Goal: Task Accomplishment & Management: Manage account settings

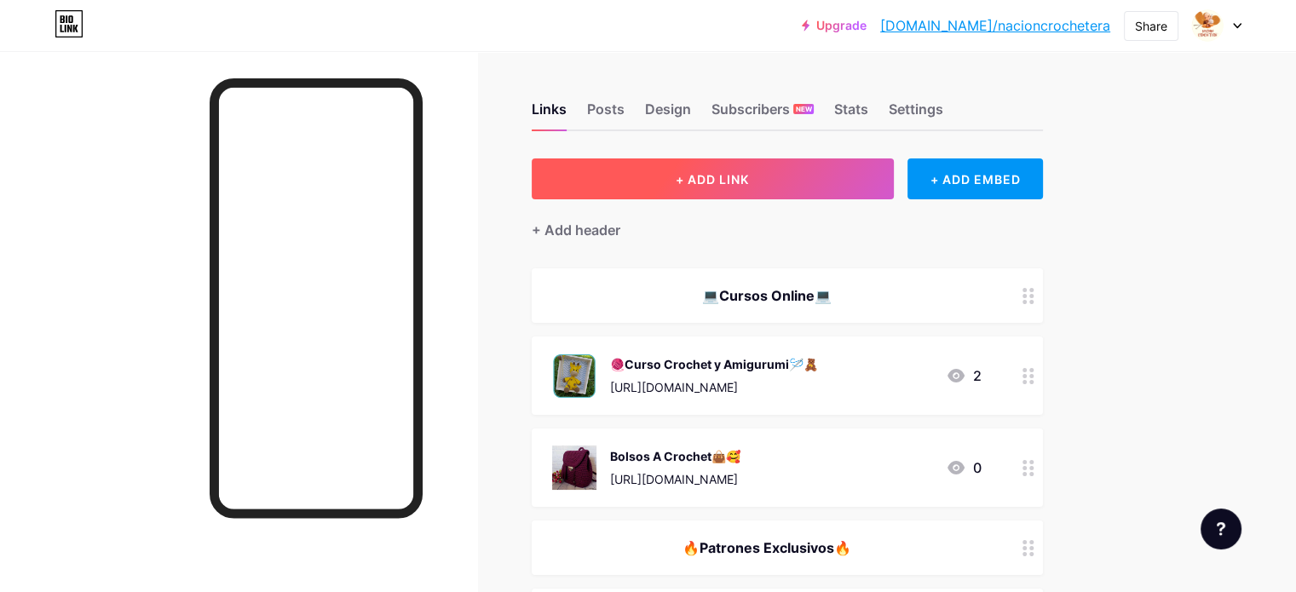
click at [749, 178] on span "+ ADD LINK" at bounding box center [712, 179] width 73 height 14
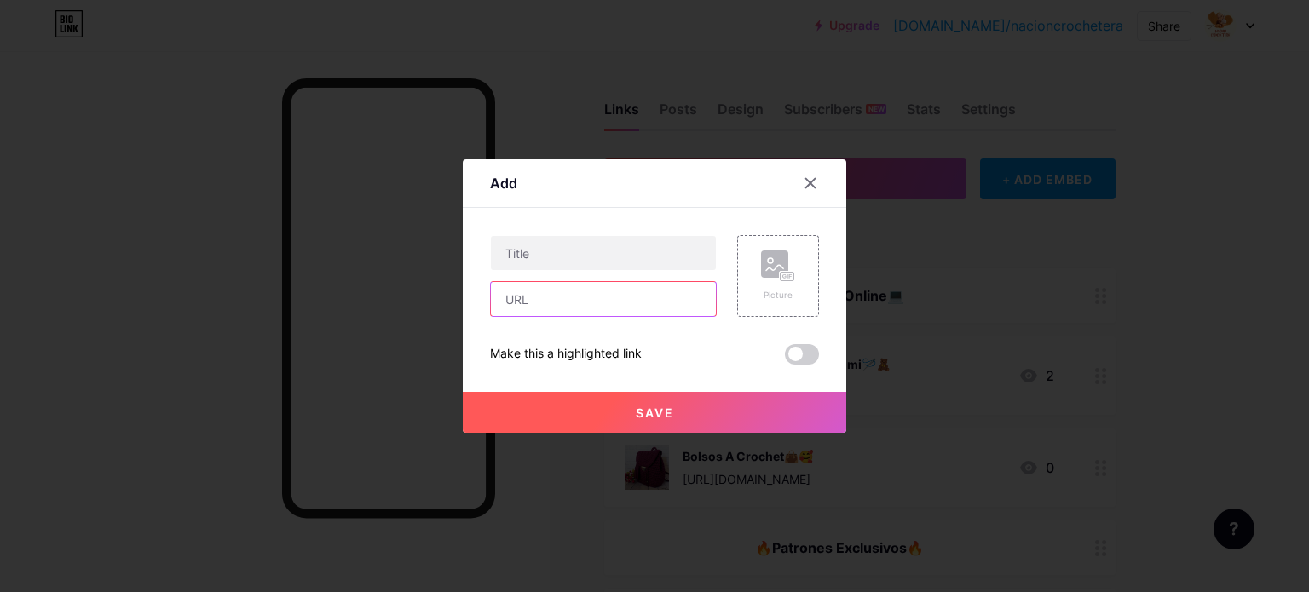
click at [576, 297] on input "text" at bounding box center [603, 299] width 225 height 34
paste input "[URL][DOMAIN_NAME]"
type input "[URL][DOMAIN_NAME]"
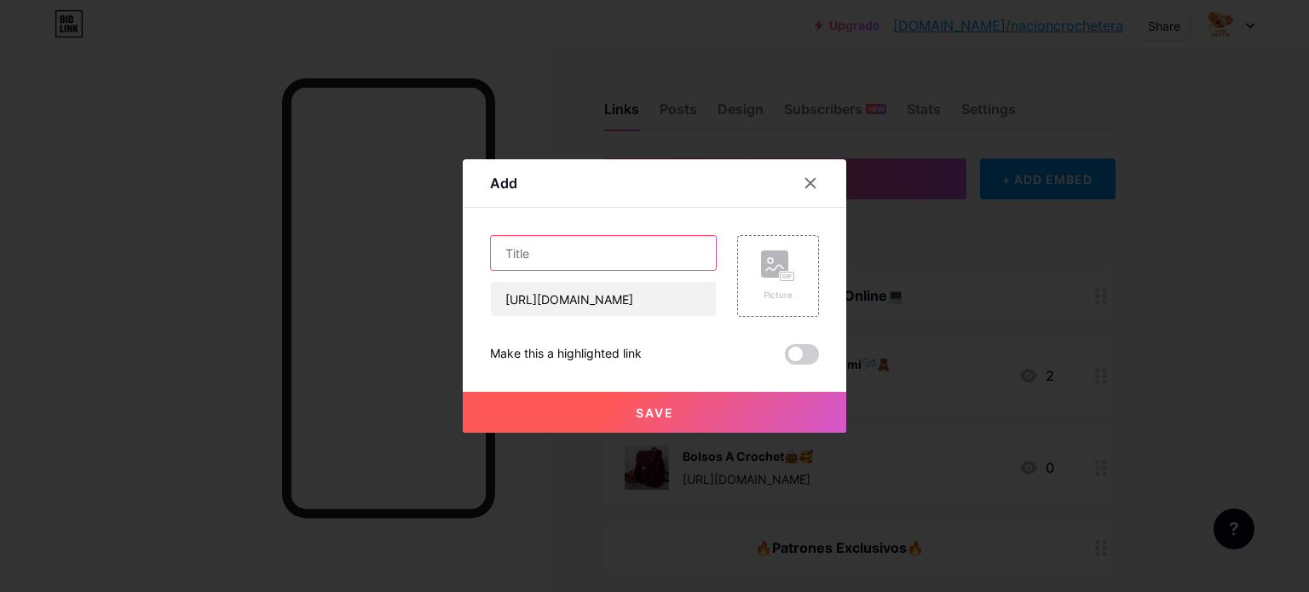
paste input "Nuevo [PERSON_NAME] 💎 +10.000 Patrones ✨"
type input "Nuevo [PERSON_NAME] 💎 +10.000 Patrones ✨"
click at [789, 261] on div "Picture" at bounding box center [778, 276] width 82 height 82
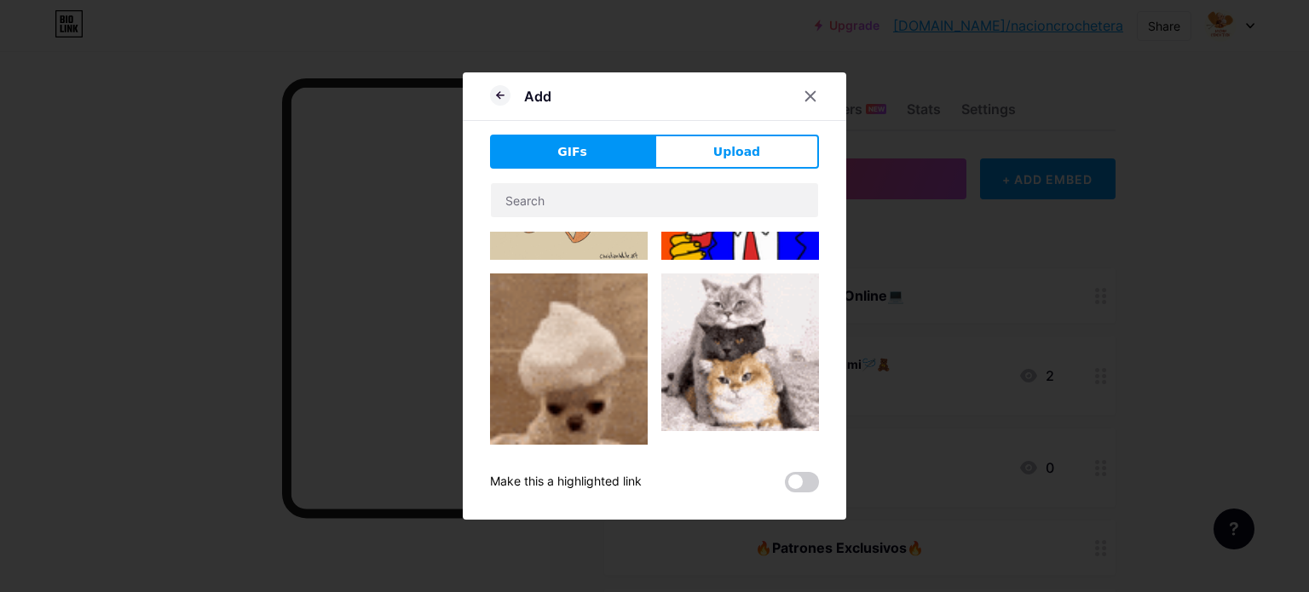
scroll to position [170, 0]
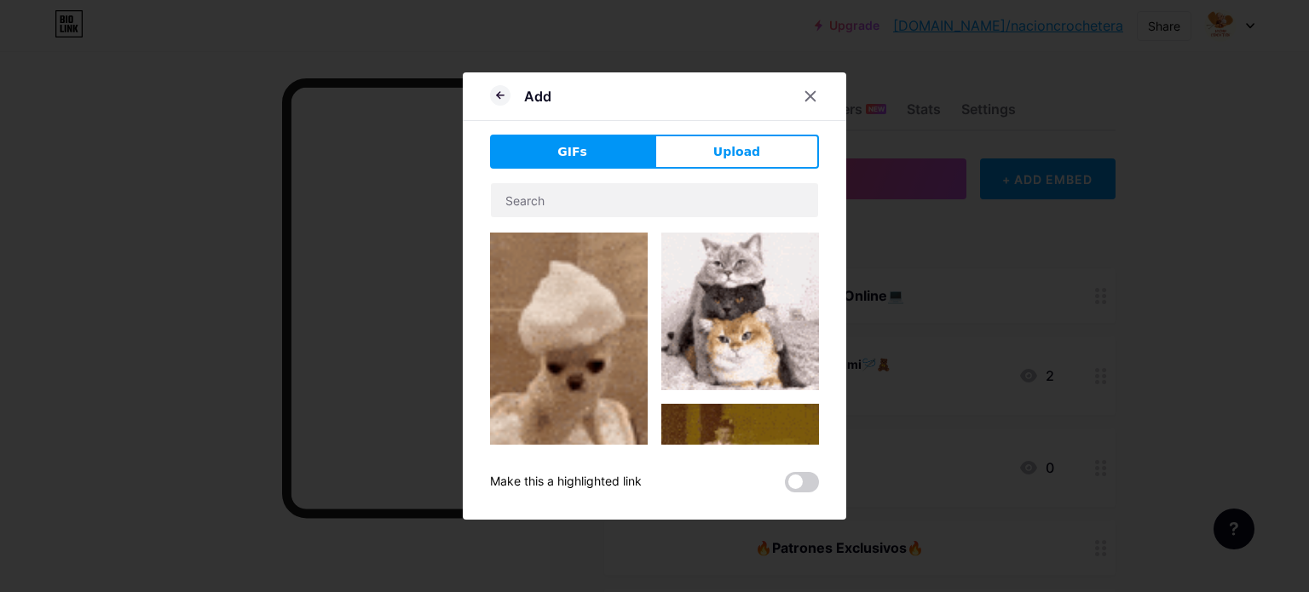
click at [743, 130] on div "Add GIFs Upload Content YouTube Play YouTube video without leaving your page. A…" at bounding box center [655, 295] width 384 height 447
click at [747, 154] on span "Upload" at bounding box center [736, 152] width 47 height 18
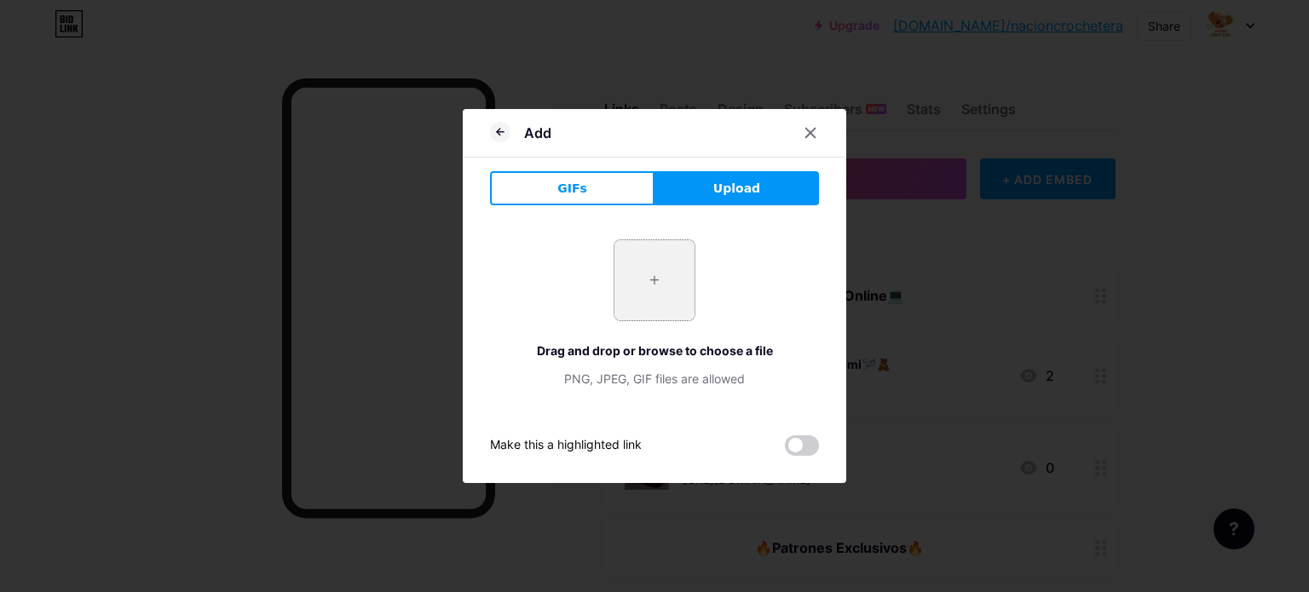
click at [632, 299] on input "file" at bounding box center [654, 280] width 80 height 80
type input "C:\fakepath\9.png"
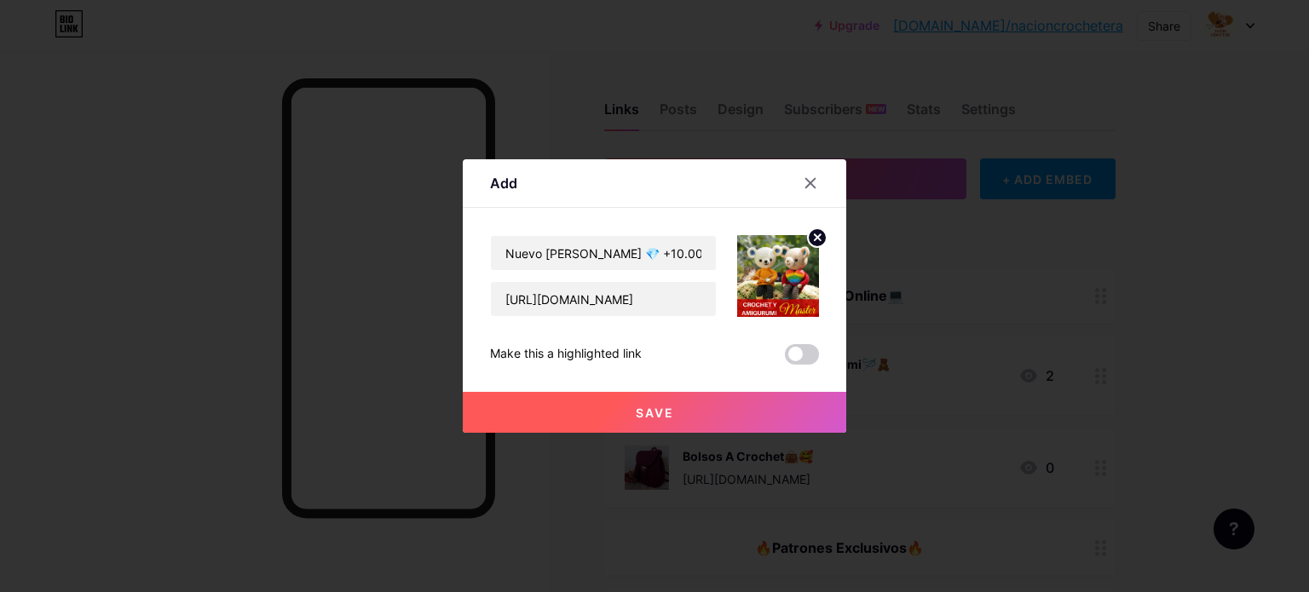
click at [809, 237] on circle at bounding box center [817, 237] width 19 height 19
click at [761, 267] on rect at bounding box center [774, 264] width 27 height 27
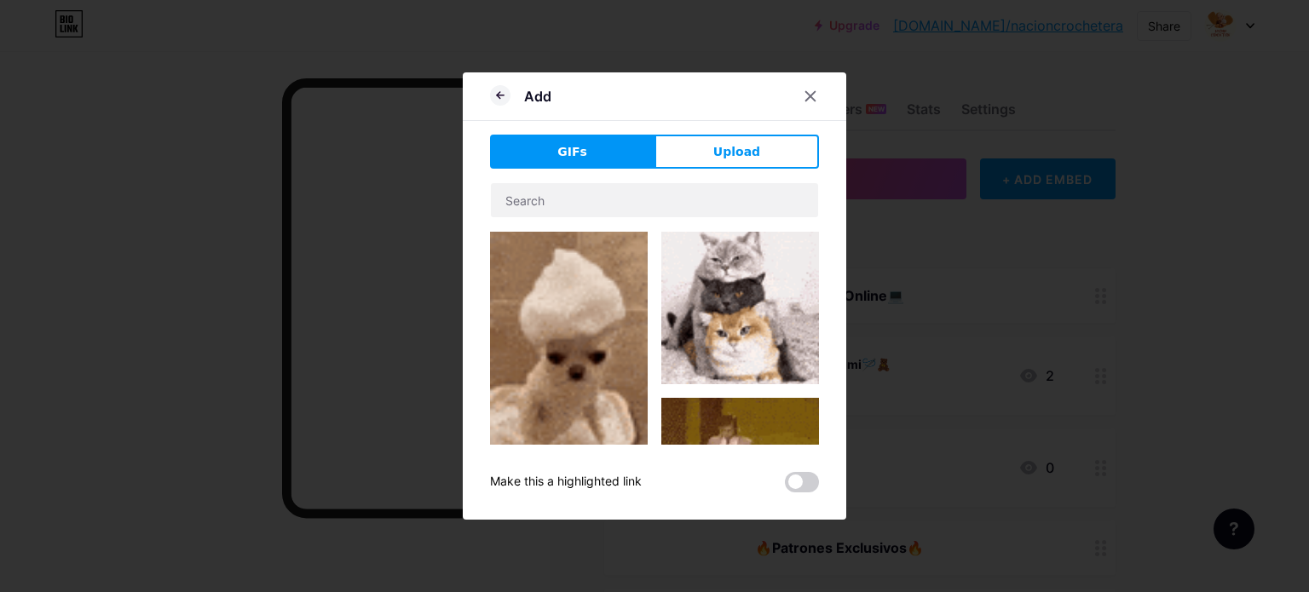
scroll to position [85, 0]
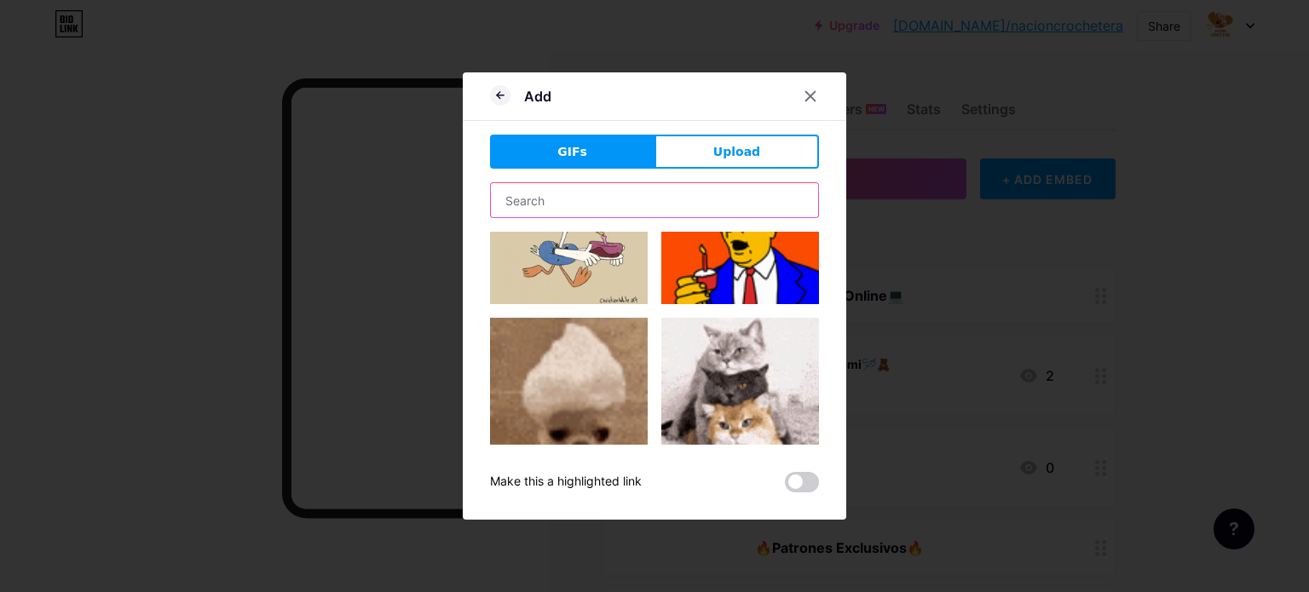
click at [540, 201] on input "text" at bounding box center [654, 200] width 327 height 34
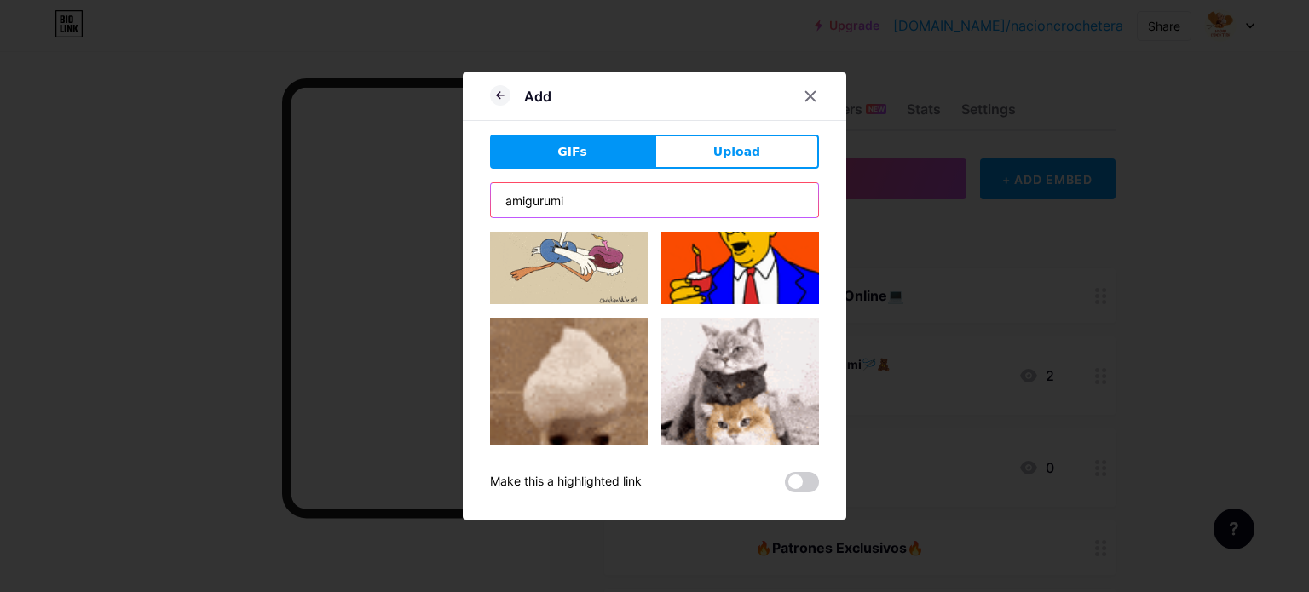
type input "amigurumi"
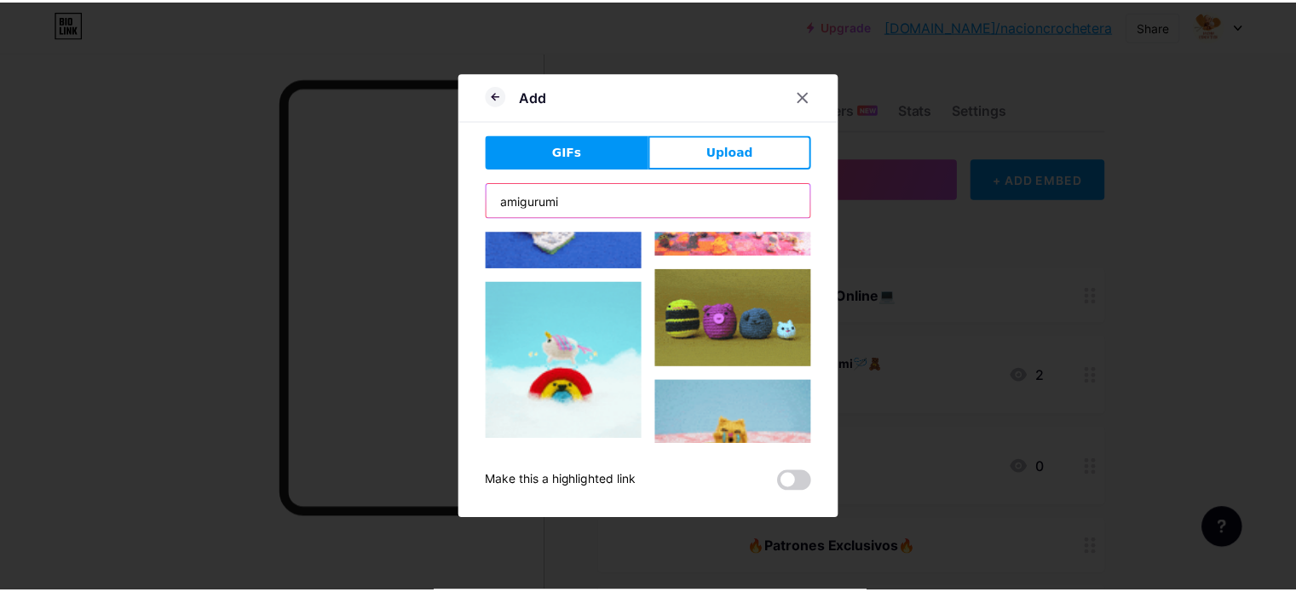
scroll to position [256, 0]
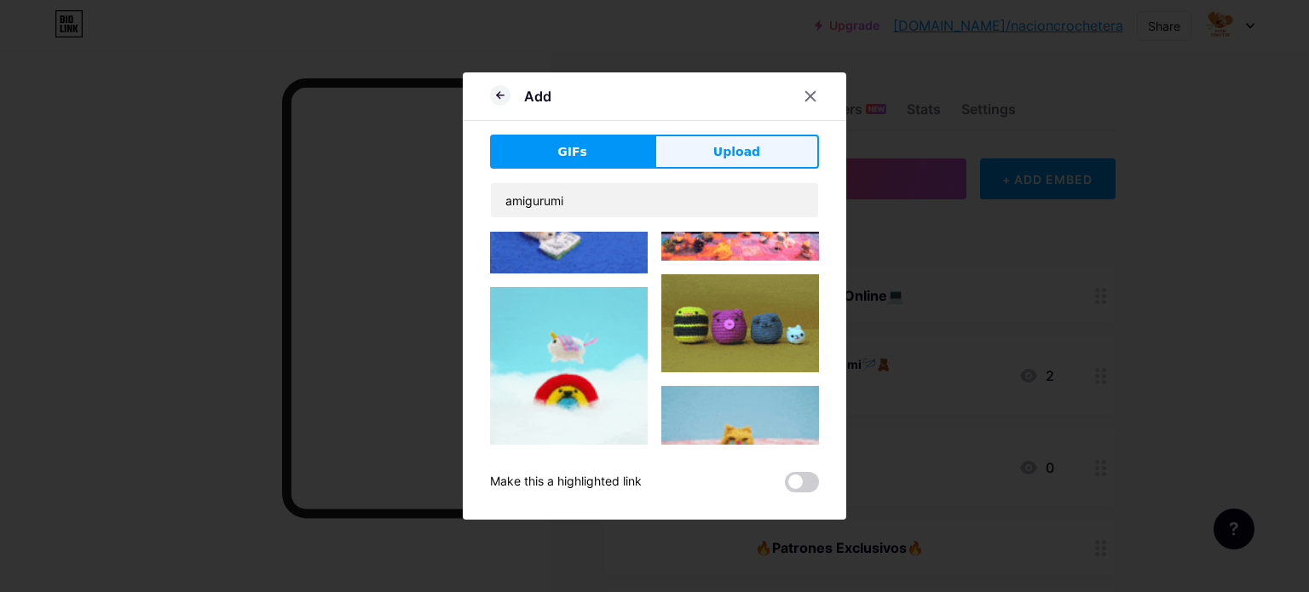
click at [736, 152] on span "Upload" at bounding box center [736, 152] width 47 height 18
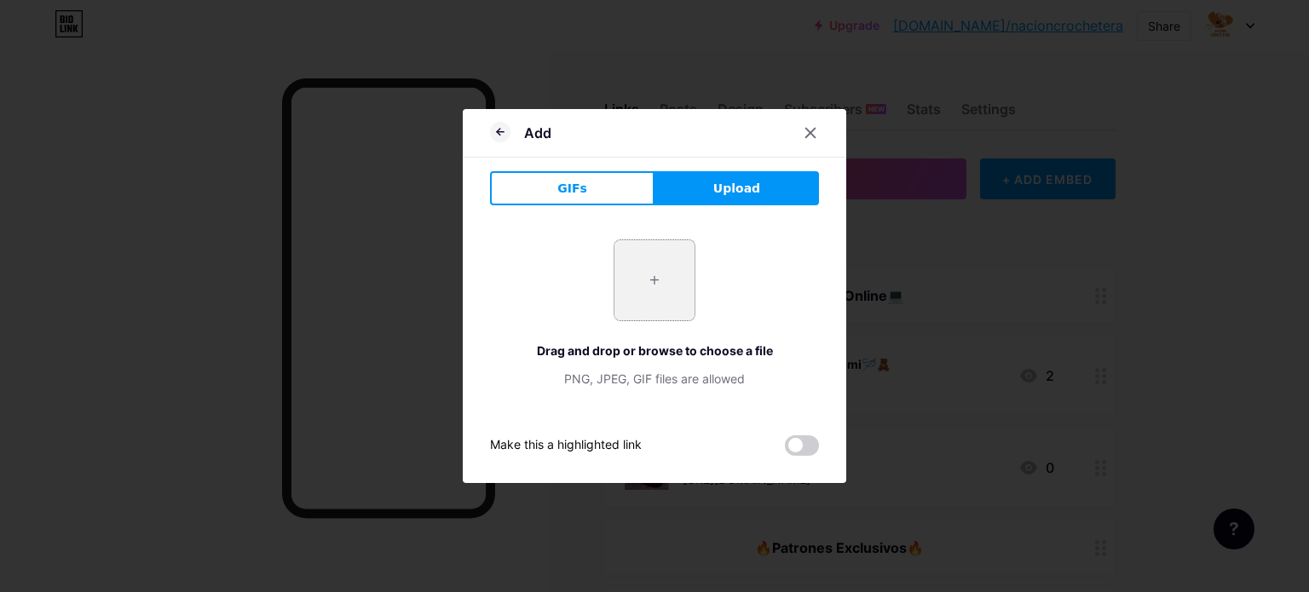
click at [629, 314] on input "file" at bounding box center [654, 280] width 80 height 80
type input "C:\fakepath\9 (3).jpg"
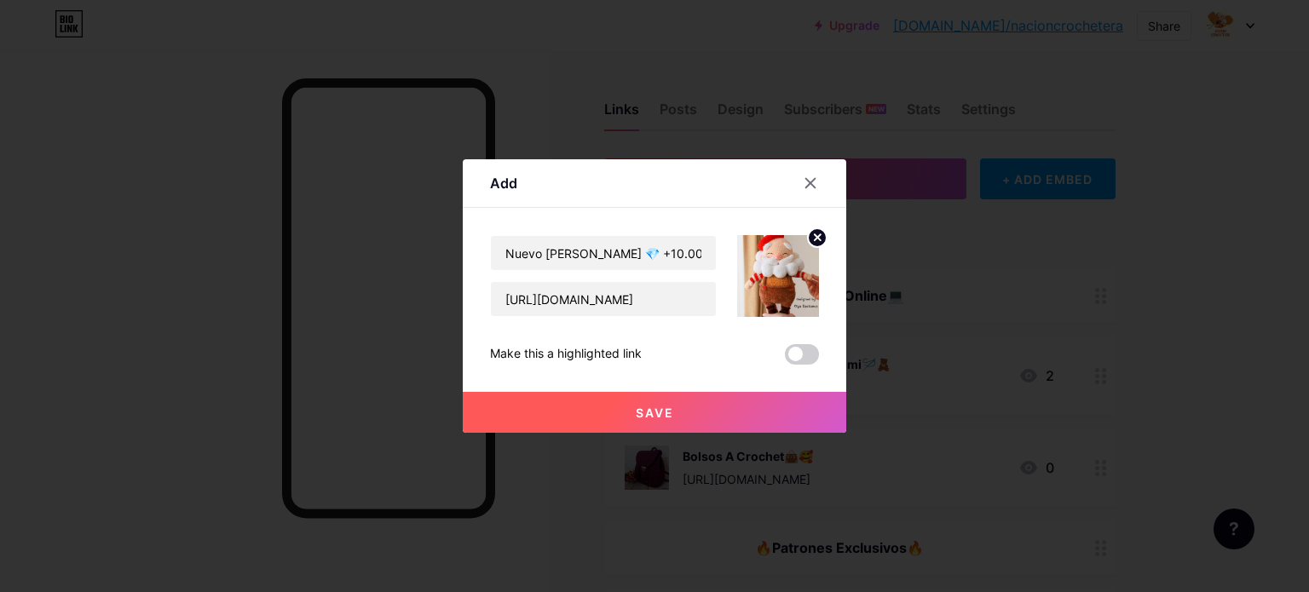
click at [713, 410] on button "Save" at bounding box center [655, 412] width 384 height 41
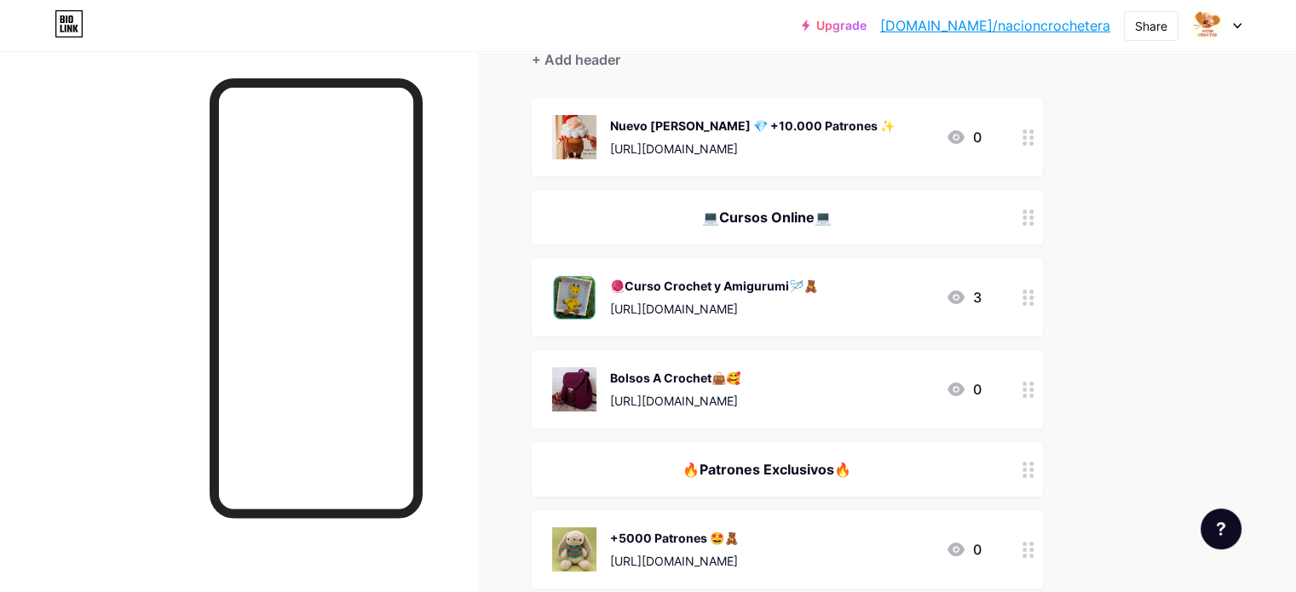
scroll to position [85, 0]
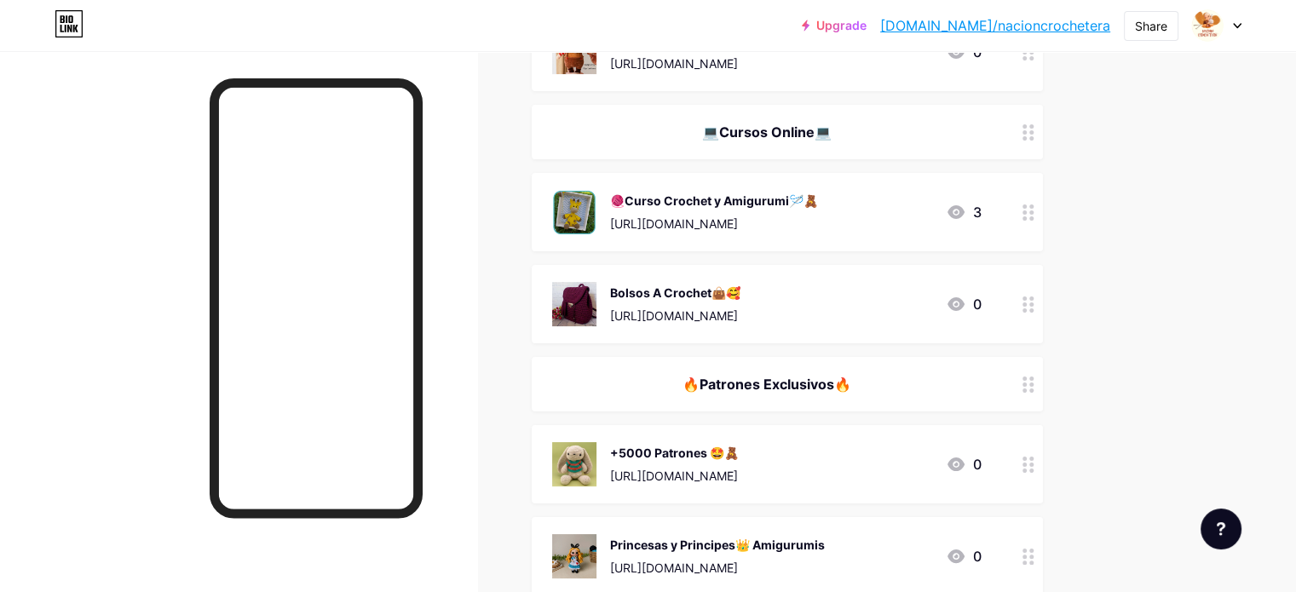
drag, startPoint x: 851, startPoint y: 217, endPoint x: 859, endPoint y: 291, distance: 74.5
click at [859, 291] on span "Nuevo Tesoro Amigurumi 💎 +10.000 Patrones ✨ https://go.hotmart.com/A99963793T?a…" at bounding box center [787, 304] width 511 height 583
click at [1208, 165] on div "Upgrade bio.link/nacion... bio.link/nacioncrochetera Share Switch accounts Naci…" at bounding box center [648, 320] width 1296 height 1152
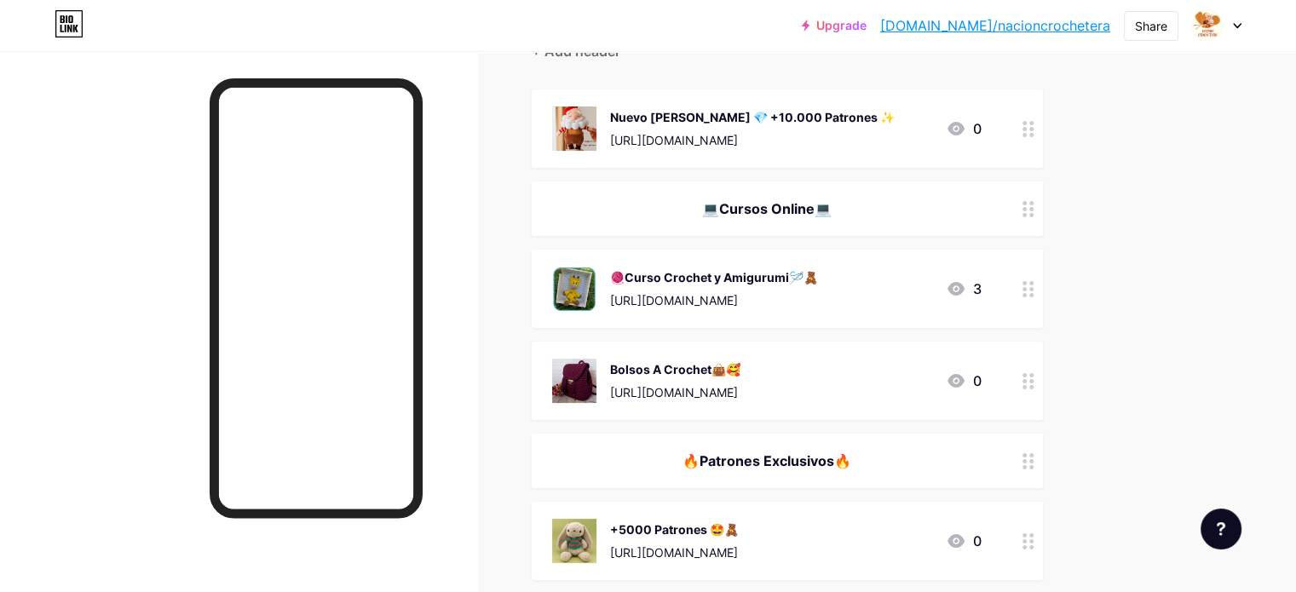
scroll to position [0, 0]
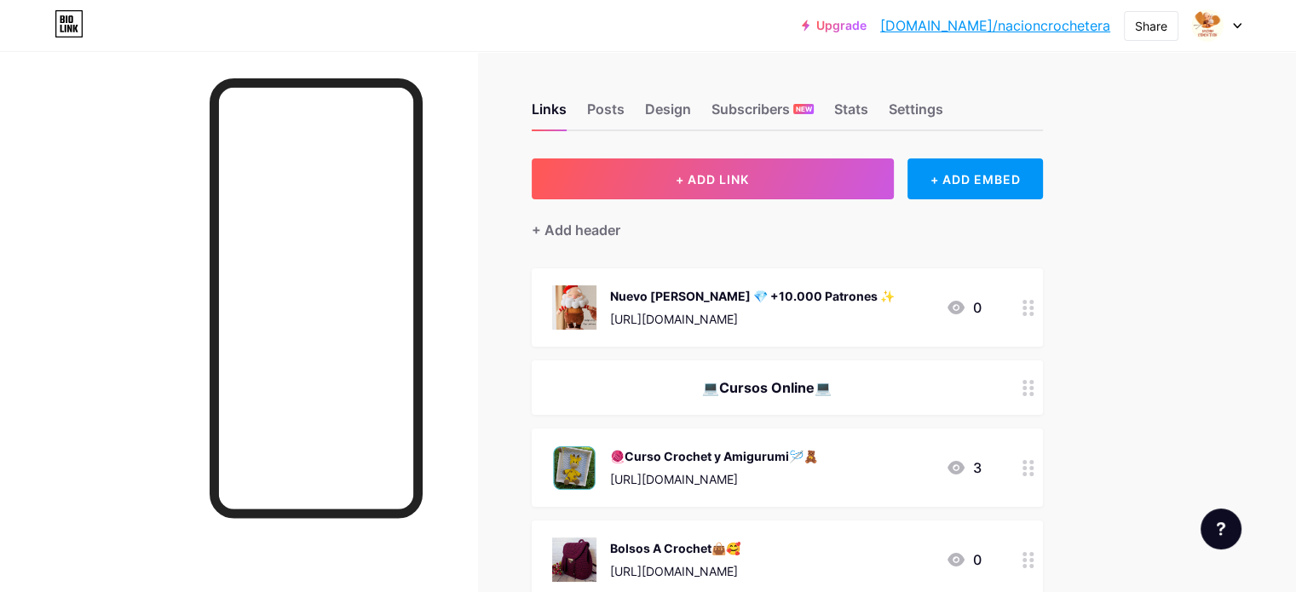
drag, startPoint x: 1183, startPoint y: 303, endPoint x: 1162, endPoint y: 304, distance: 21.4
click at [1115, 303] on div "Links Posts Design Subscribers NEW Stats Settings + ADD LINK + ADD EMBED + Add …" at bounding box center [557, 601] width 1115 height 1101
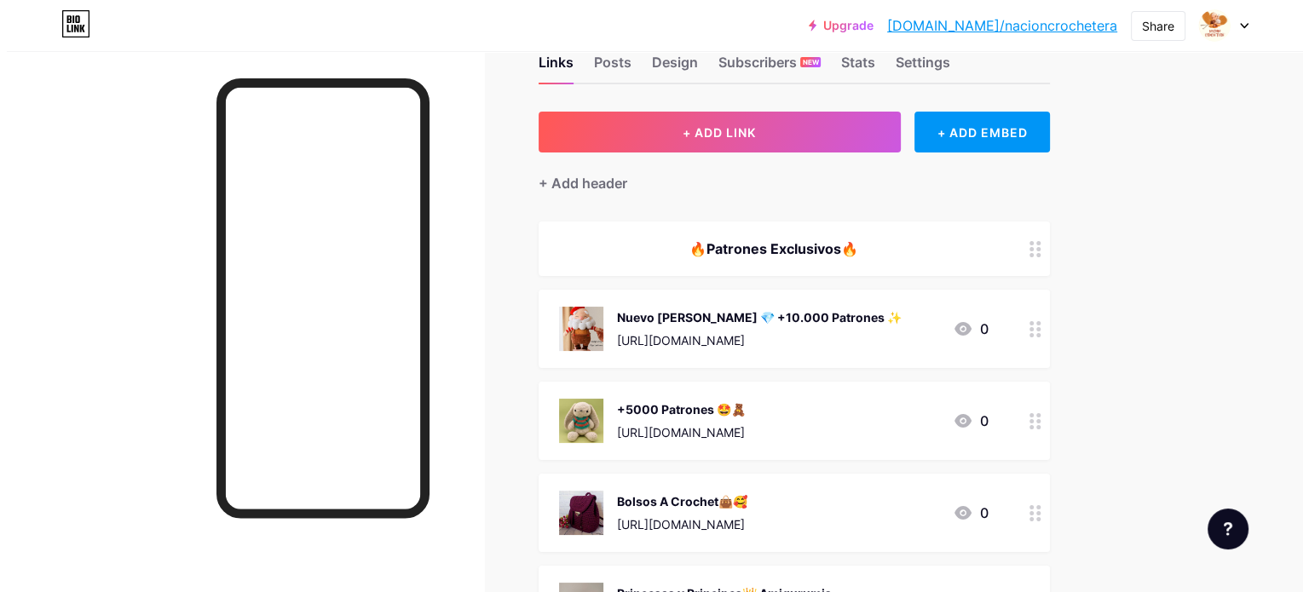
scroll to position [303, 0]
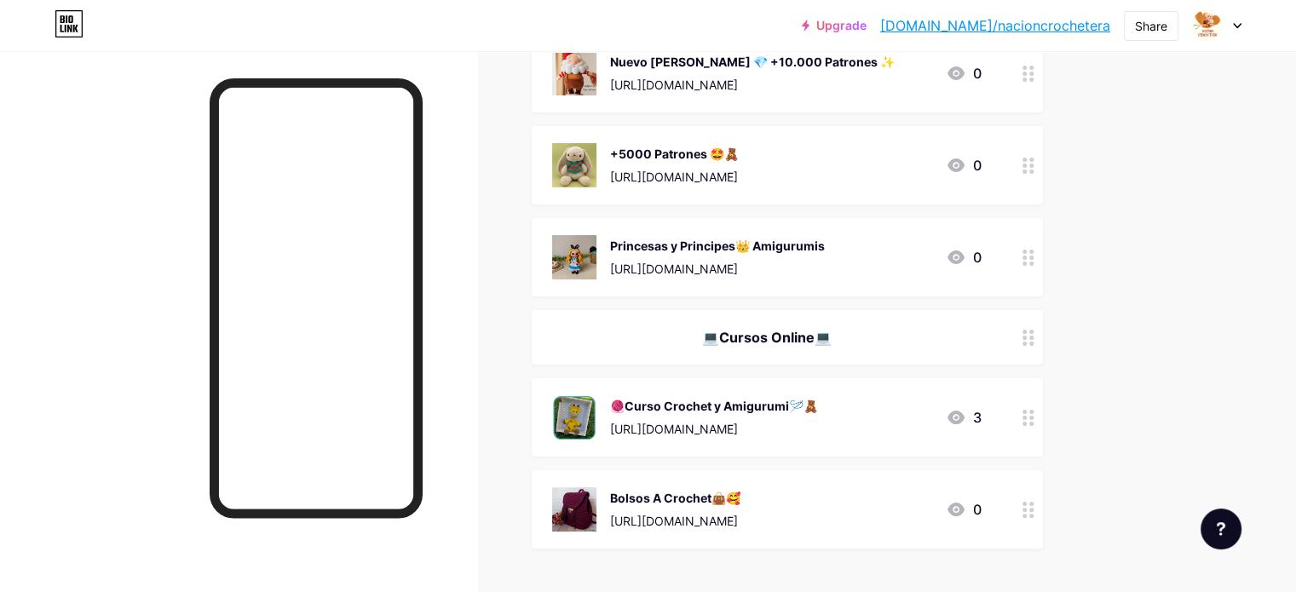
click at [1035, 417] on icon at bounding box center [1029, 418] width 12 height 16
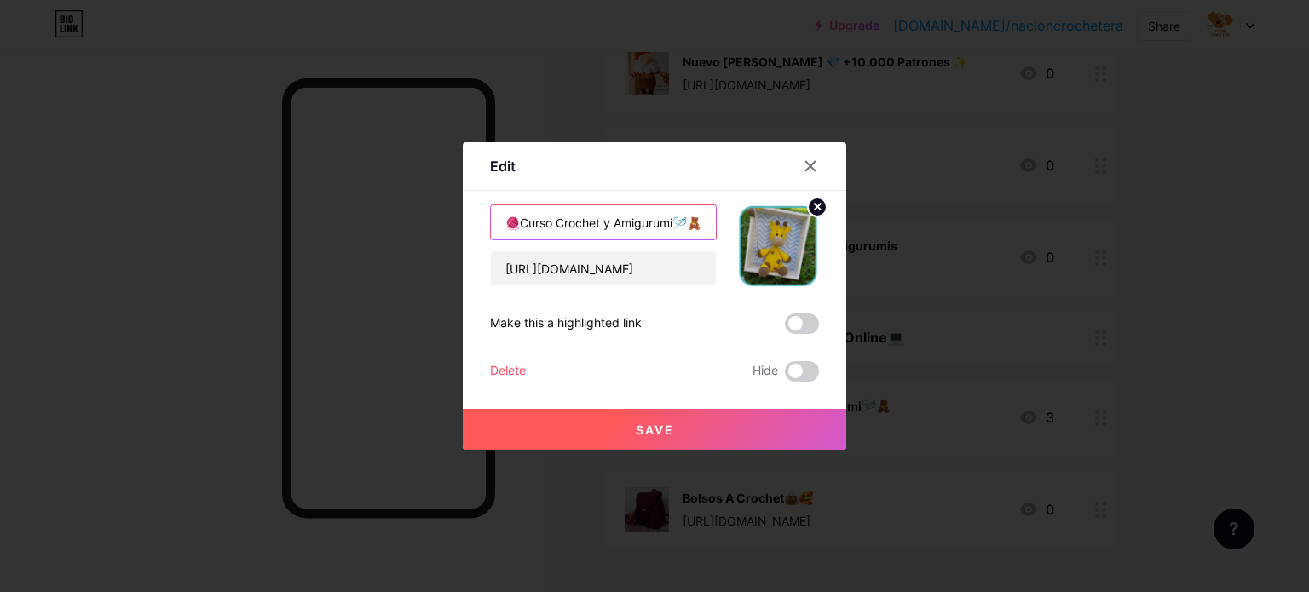
click at [672, 225] on input "🧶Curso Crochet y Amigurumi🪡🧸" at bounding box center [603, 222] width 225 height 34
type input "🧶Curso Crochet y Amigurumi, Para Principiantes🪡🧸"
click at [648, 417] on button "Save" at bounding box center [655, 429] width 384 height 41
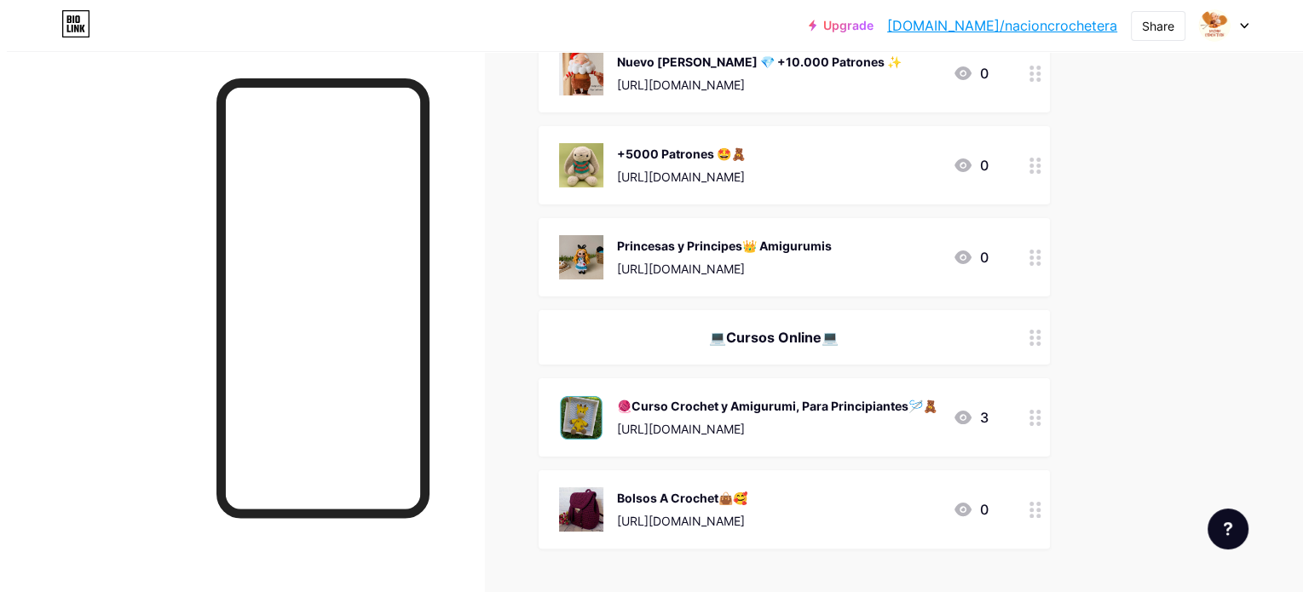
scroll to position [388, 0]
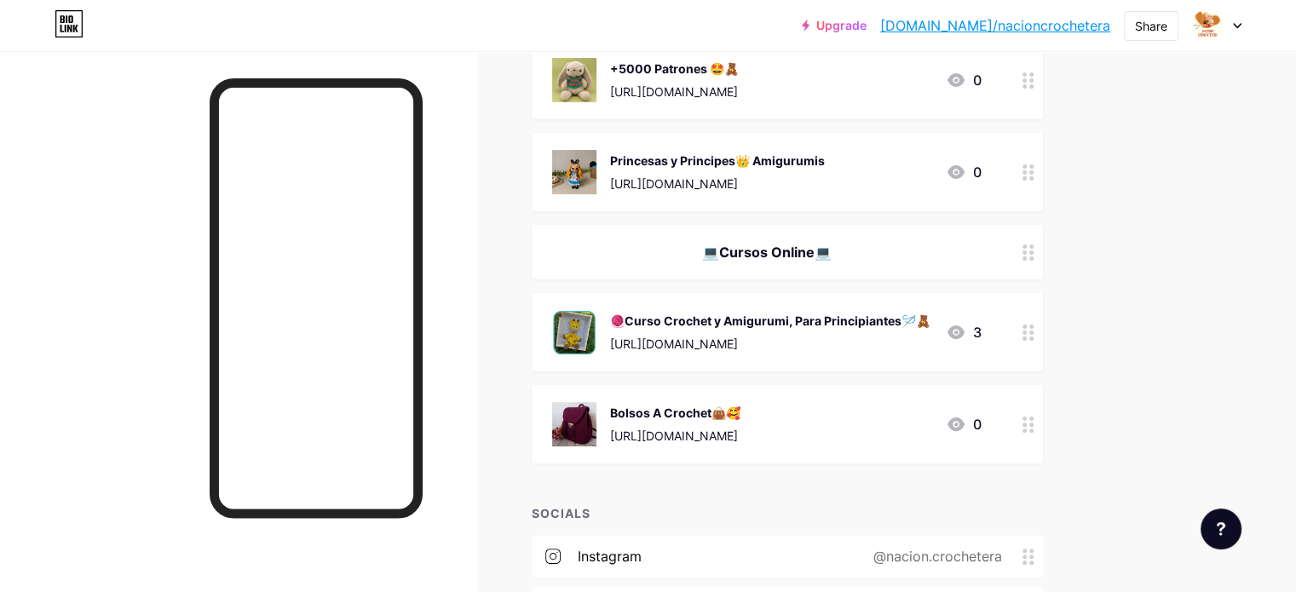
click at [1043, 339] on div at bounding box center [1028, 332] width 29 height 78
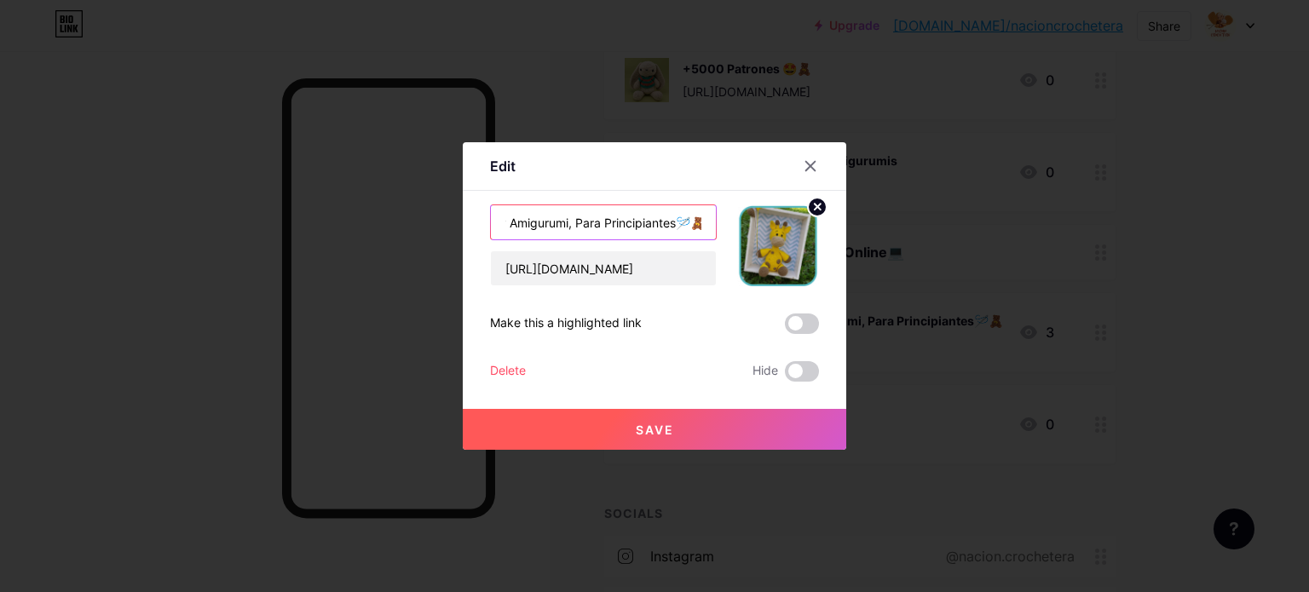
scroll to position [0, 115]
drag, startPoint x: 675, startPoint y: 228, endPoint x: 660, endPoint y: 242, distance: 21.1
click at [660, 242] on div "🧶Curso Crochet y Amigurumi, Para Principiantes🪡🧸 https://go.hotmart.com/B969421…" at bounding box center [603, 246] width 227 height 82
type input "🧶Curso Crochet y Amigurumi🪡🧸"
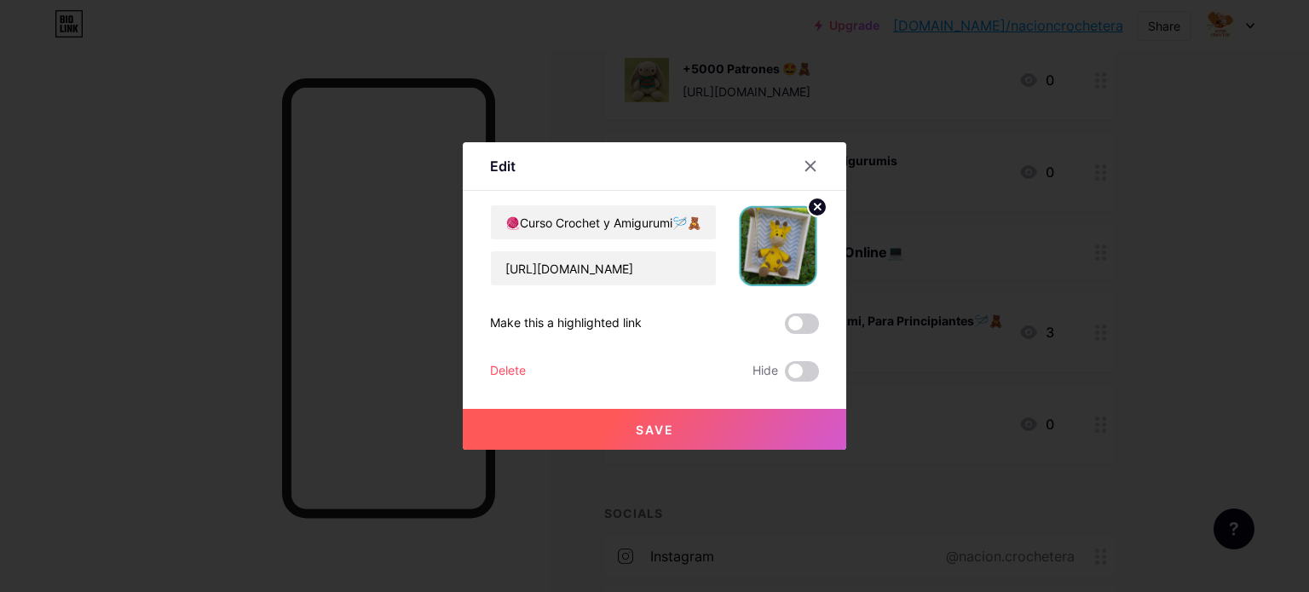
click at [670, 417] on button "Save" at bounding box center [655, 429] width 384 height 41
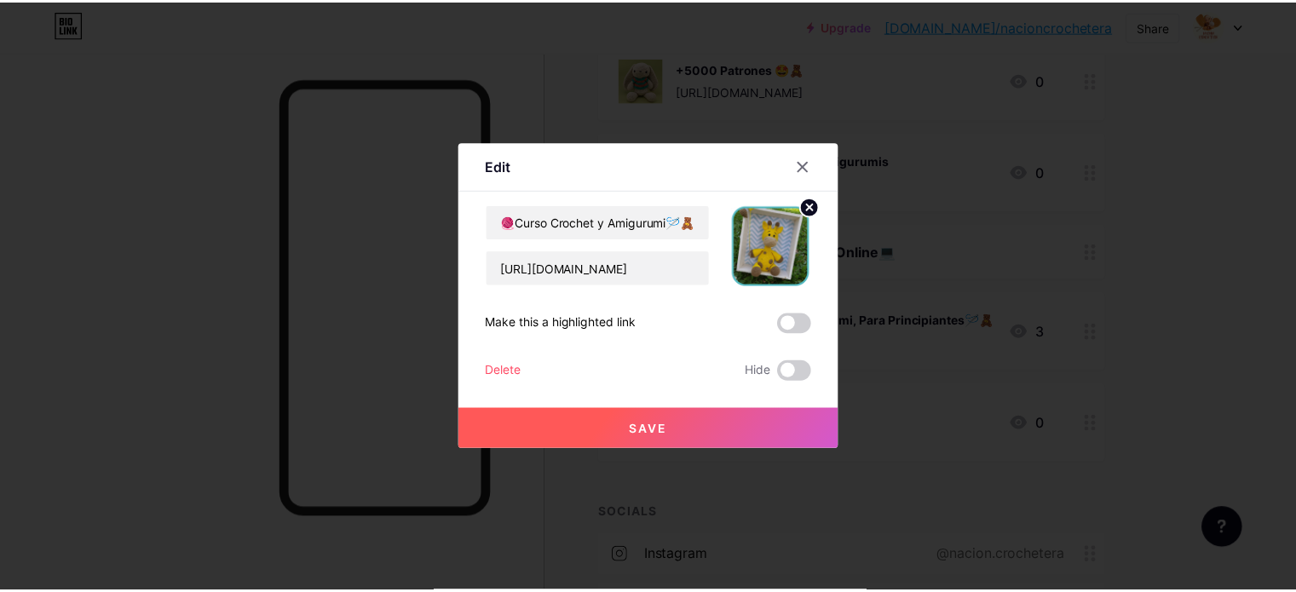
scroll to position [0, 0]
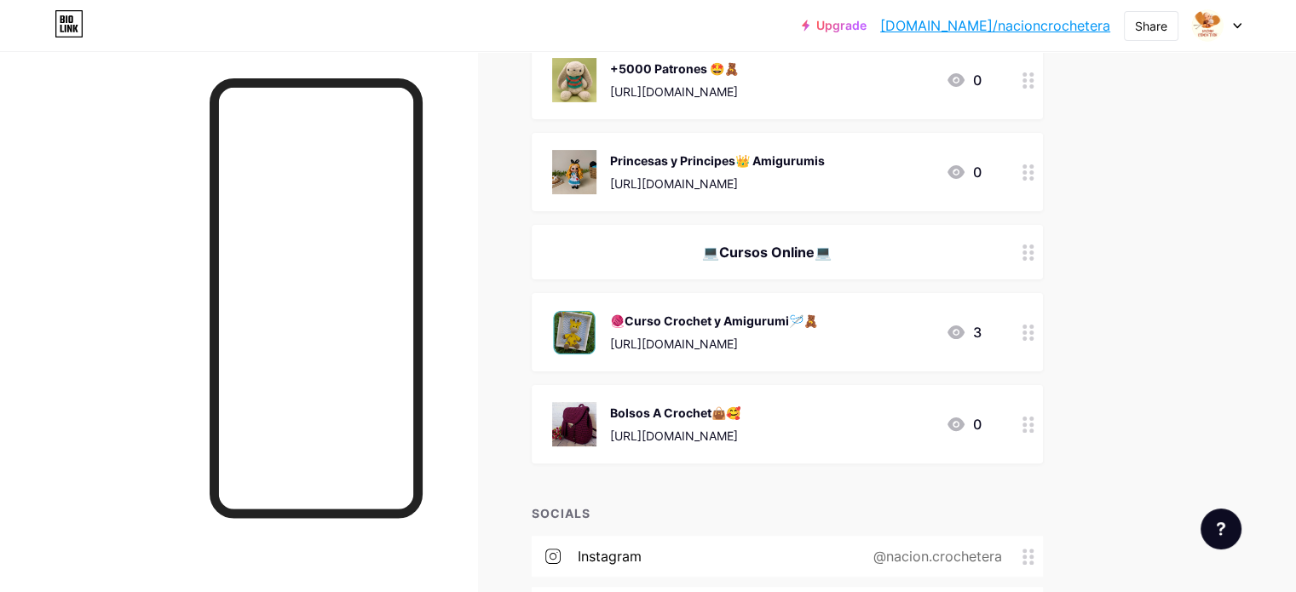
click at [1201, 372] on div "Upgrade bio.link/nacion... bio.link/nacioncrochetera Share Switch accounts Naci…" at bounding box center [648, 188] width 1296 height 1152
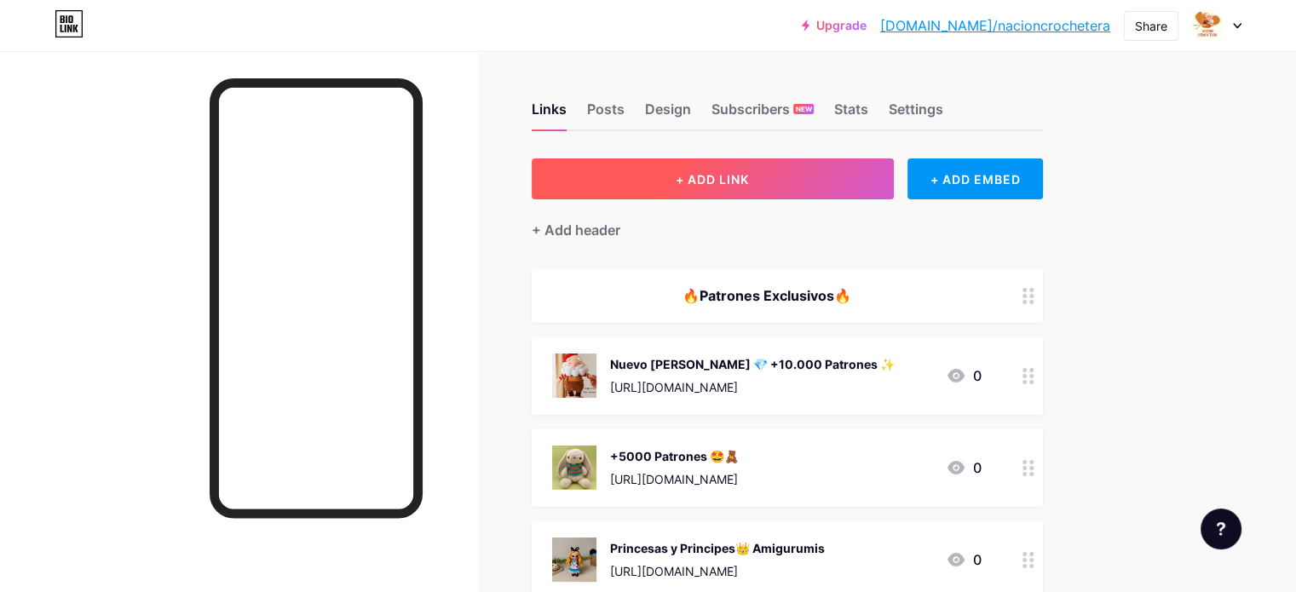
click at [770, 166] on button "+ ADD LINK" at bounding box center [713, 179] width 362 height 41
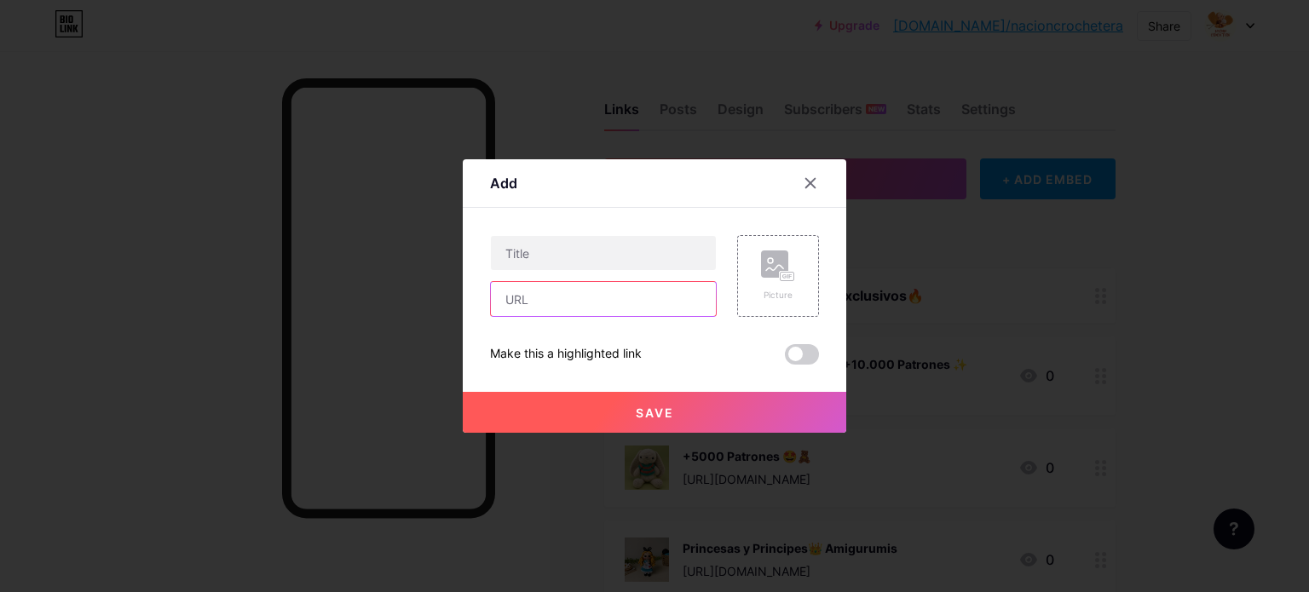
paste input "[URL][DOMAIN_NAME]"
type input "[URL][DOMAIN_NAME]"
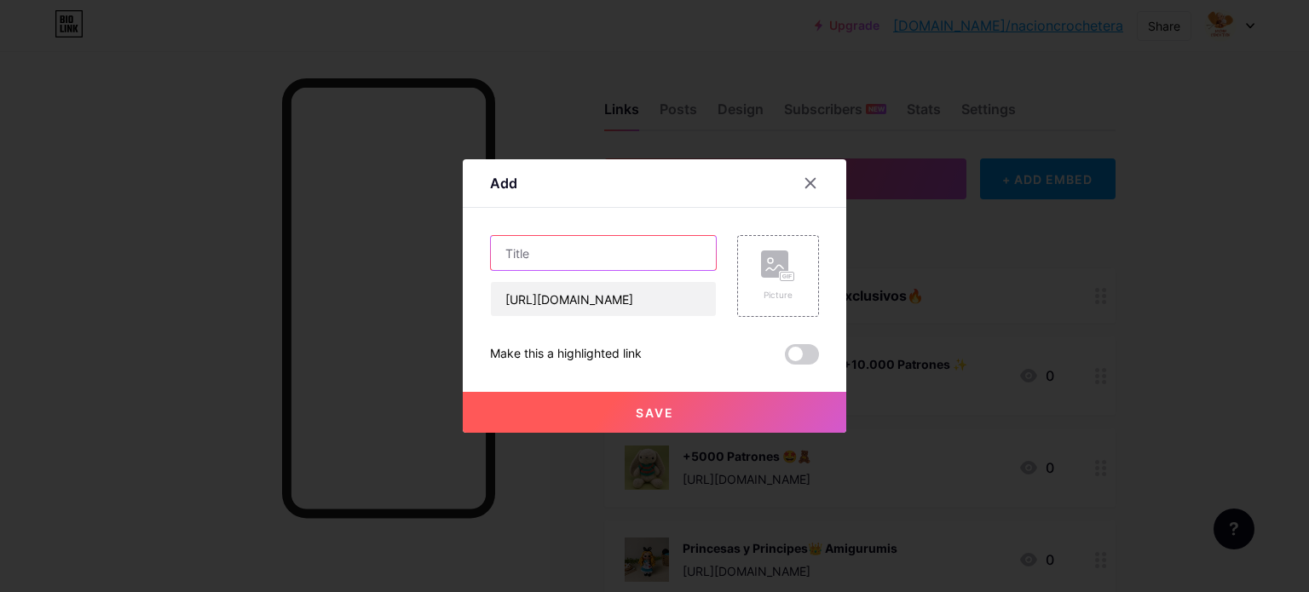
paste input "✨ Más de 5.000 patrones creativos con guías paso a paso en español. ¡Ideal para…"
click at [519, 257] on input "✨ Más de 5.000 patrones creativos con guías paso a paso en español. ¡Ideal para…" at bounding box center [603, 253] width 225 height 34
click at [666, 251] on input "✨ Ebook con Más de 5.000 patrones creativos con guías paso a paso en español. ¡…" at bounding box center [603, 253] width 225 height 34
drag, startPoint x: 670, startPoint y: 255, endPoint x: 691, endPoint y: 261, distance: 22.1
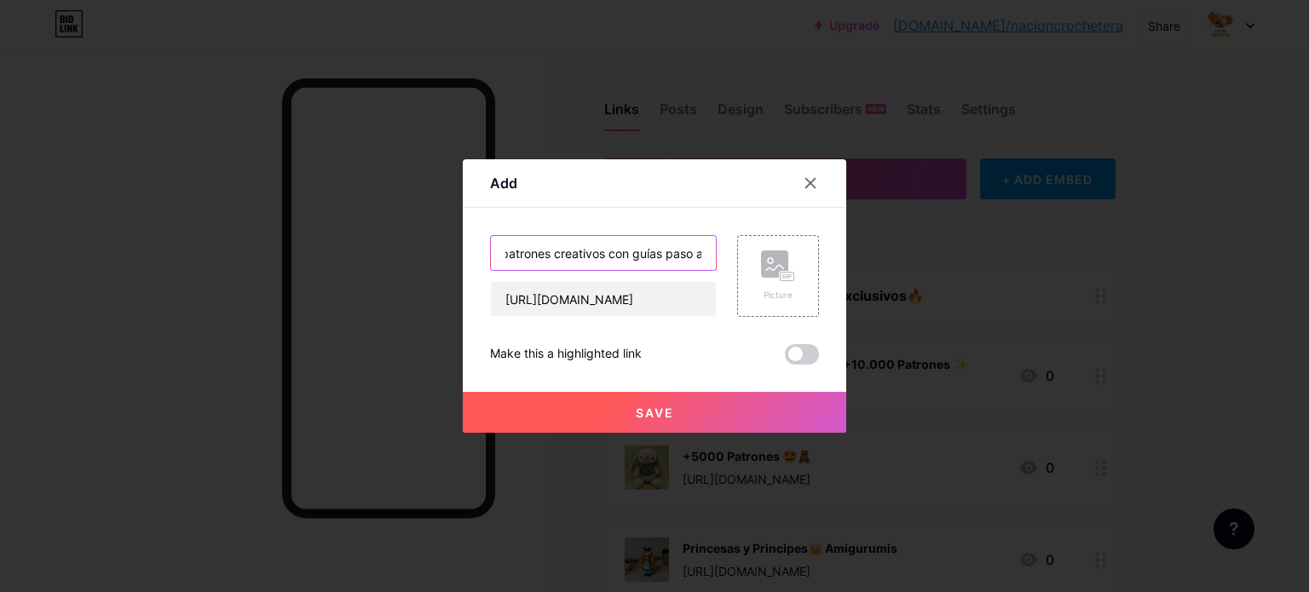
click at [691, 261] on input "✨ Ebook con Más de 5.000 patrones creativos con guías paso a paso en español. ¡…" at bounding box center [603, 253] width 225 height 34
click at [598, 257] on input "✨ Ebook con Más de 5.000 patrones creativos con guías paso a paso en español. ¡…" at bounding box center [603, 253] width 225 height 34
click at [597, 257] on input "✨ Ebook con Más de 5.000 patrones creativos con guías paso a paso en español. ¡…" at bounding box center [603, 253] width 225 height 34
type input "✨ Ebook con Más de 5.000 patrones creativos con guías paso a paso en español. ¡…"
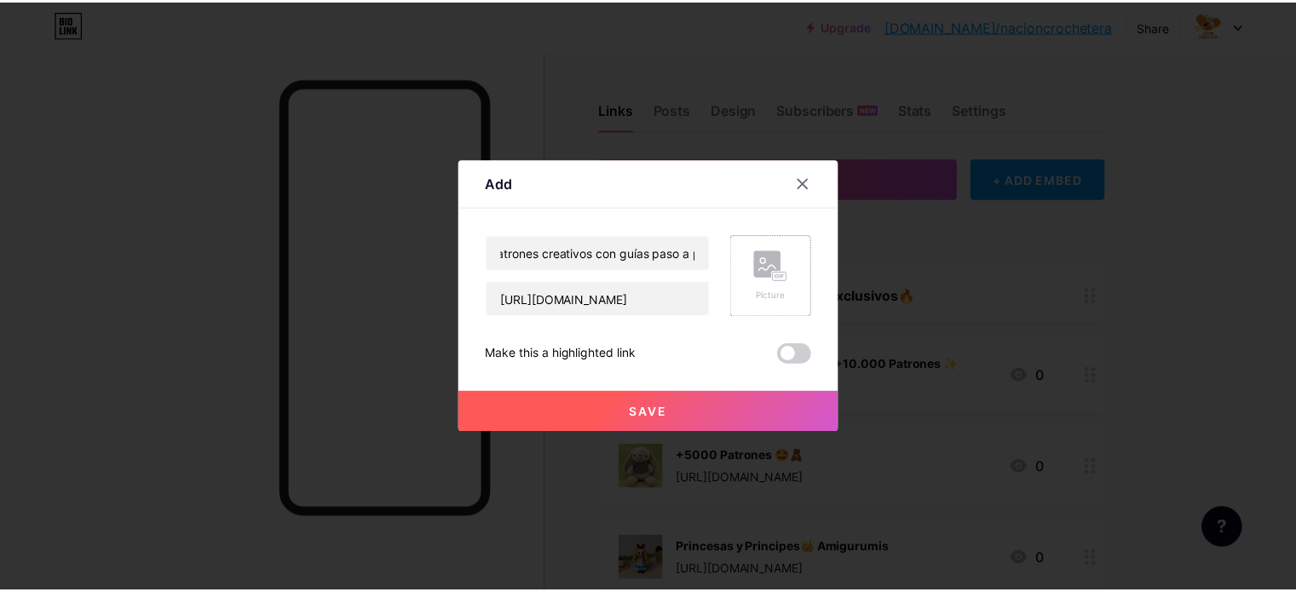
scroll to position [0, 0]
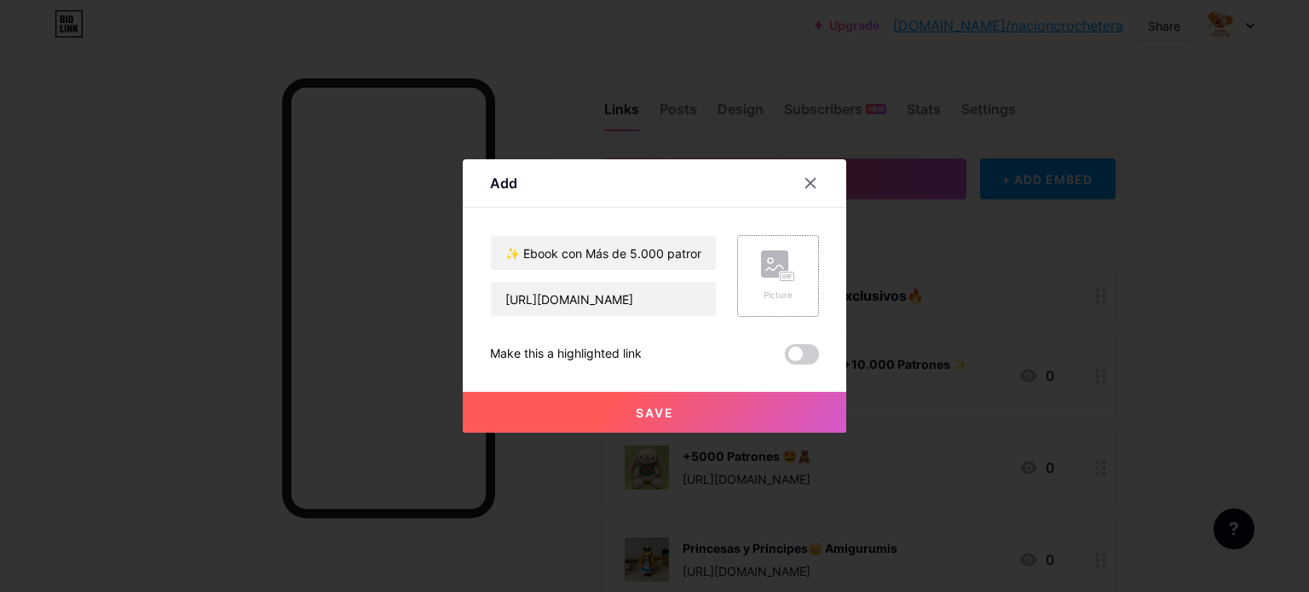
click at [782, 281] on rect at bounding box center [787, 277] width 15 height 10
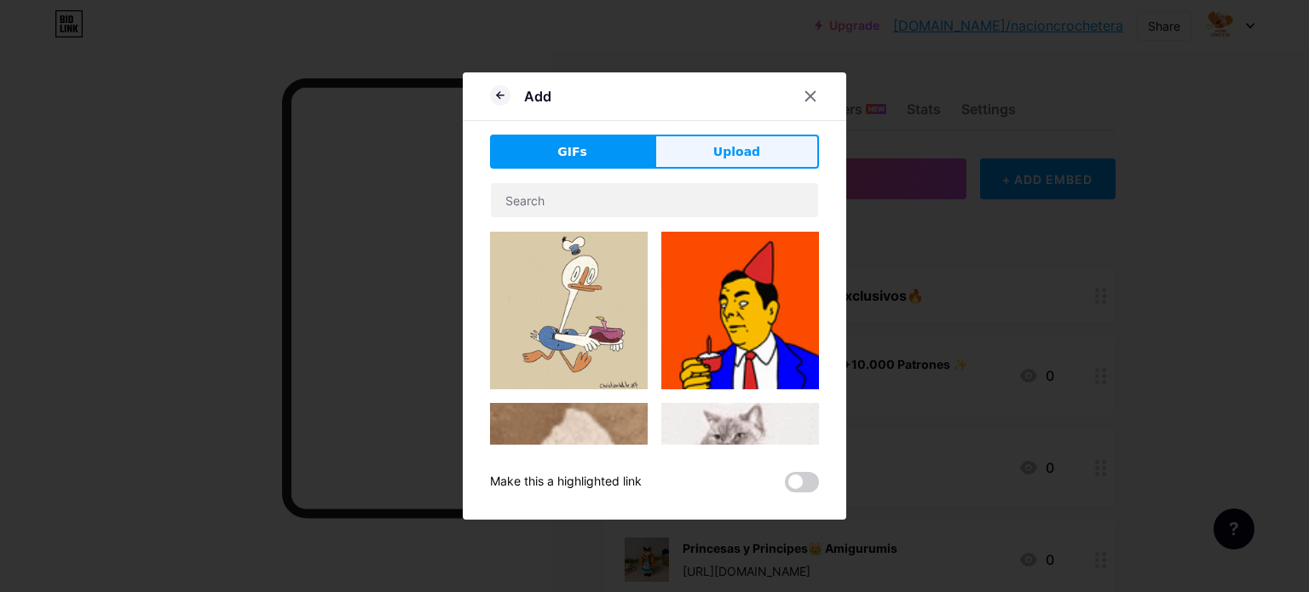
click at [763, 158] on button "Upload" at bounding box center [737, 152] width 164 height 34
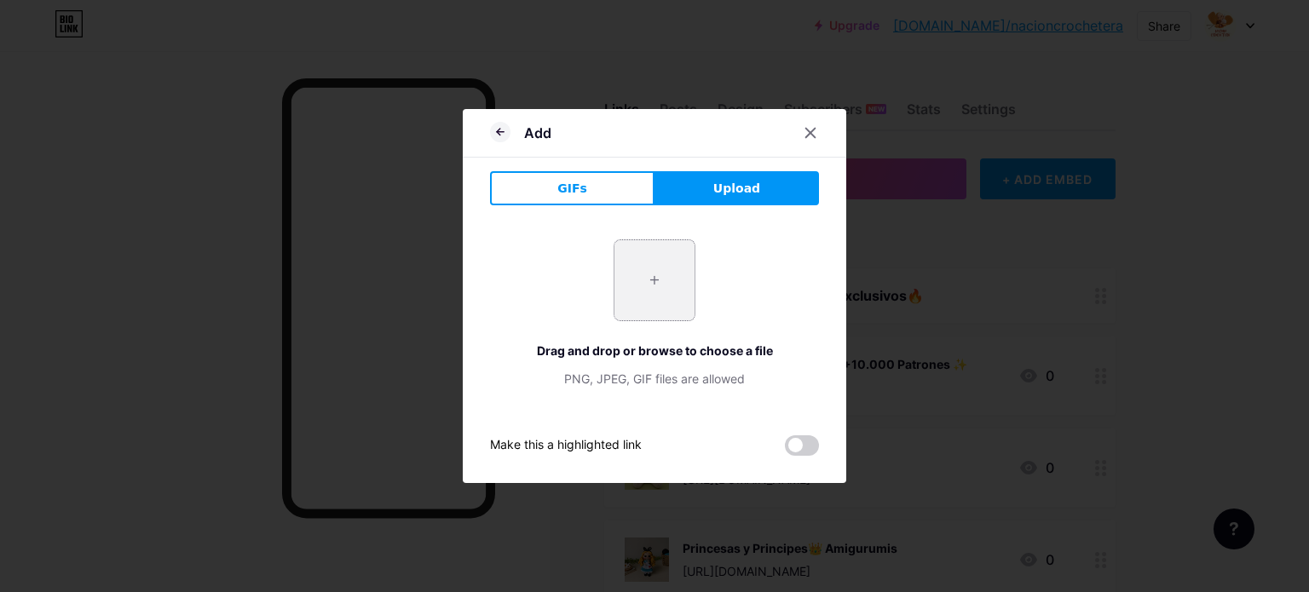
click at [655, 268] on input "file" at bounding box center [654, 280] width 80 height 80
click at [637, 286] on input "file" at bounding box center [654, 280] width 80 height 80
type input "C:\fakepath\1.jpg"
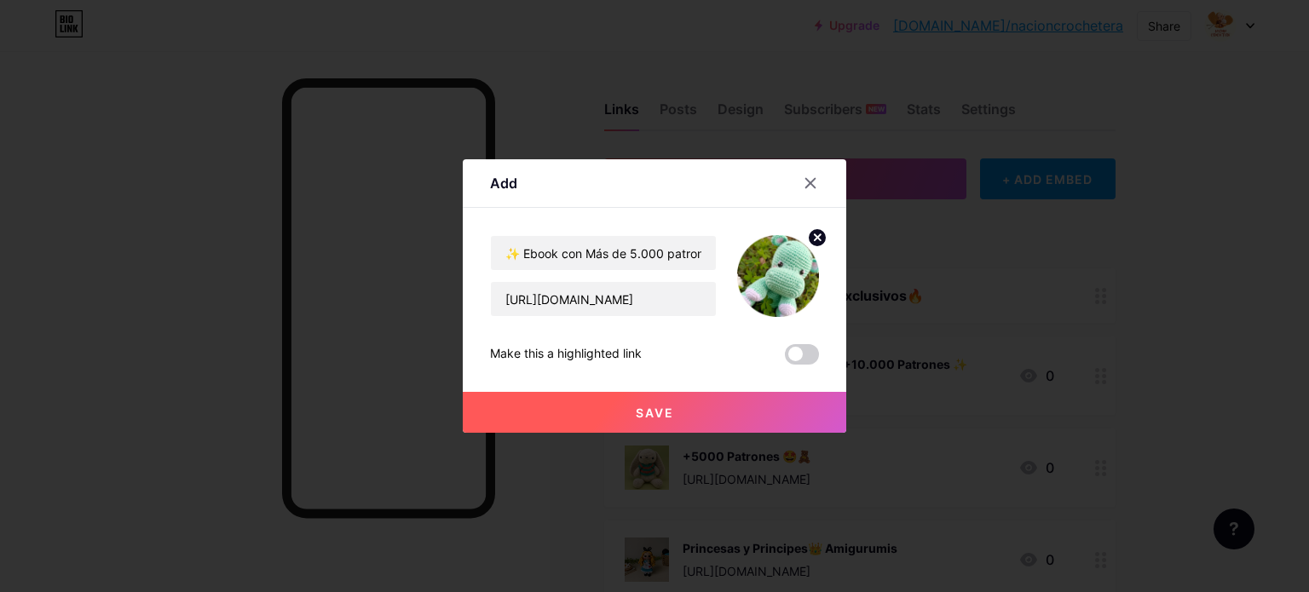
click at [689, 406] on button "Save" at bounding box center [655, 412] width 384 height 41
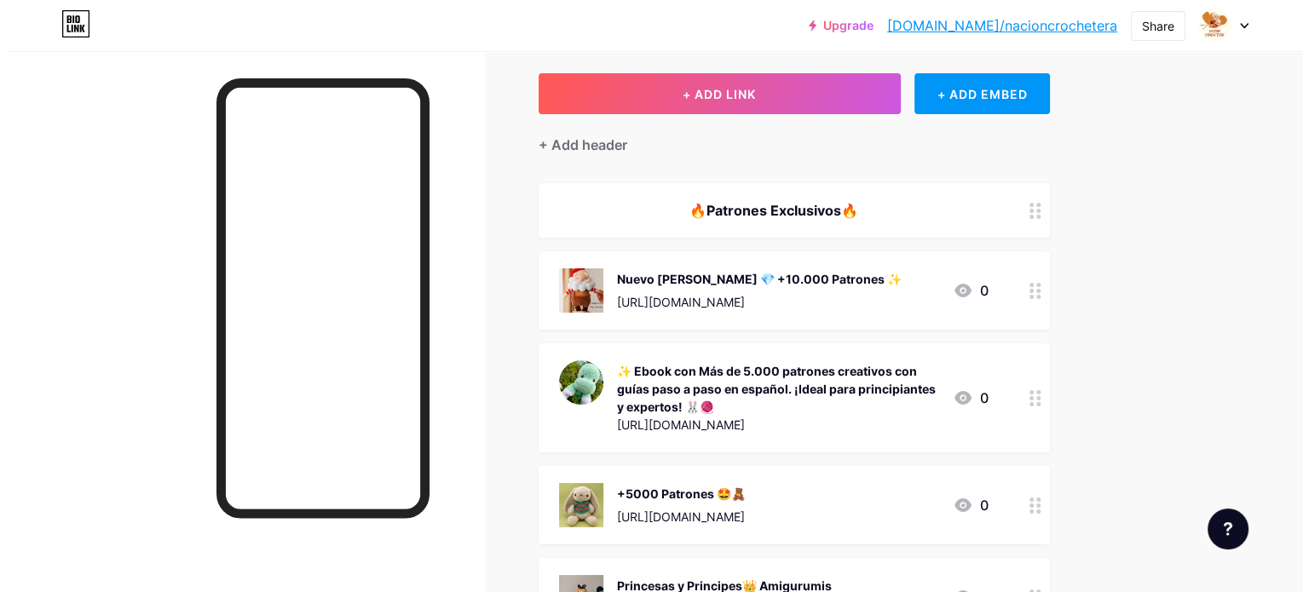
scroll to position [170, 0]
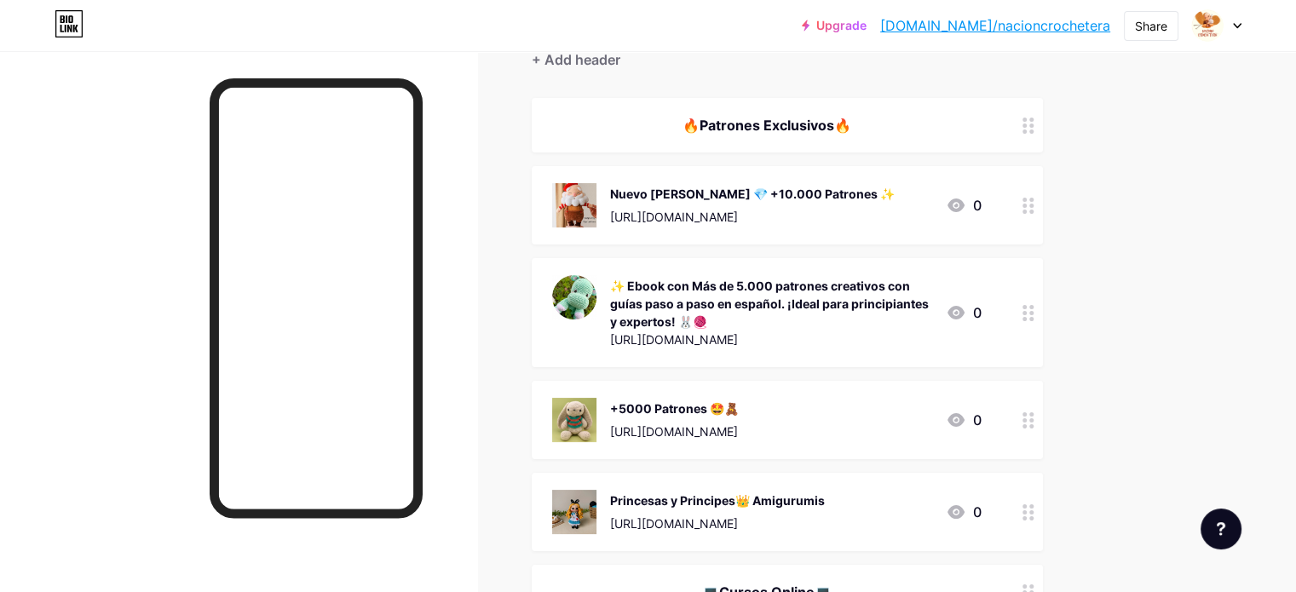
click at [932, 297] on div "✨ Ebook con Más de 5.000 patrones creativos con guías paso a paso en español. ¡…" at bounding box center [771, 304] width 322 height 54
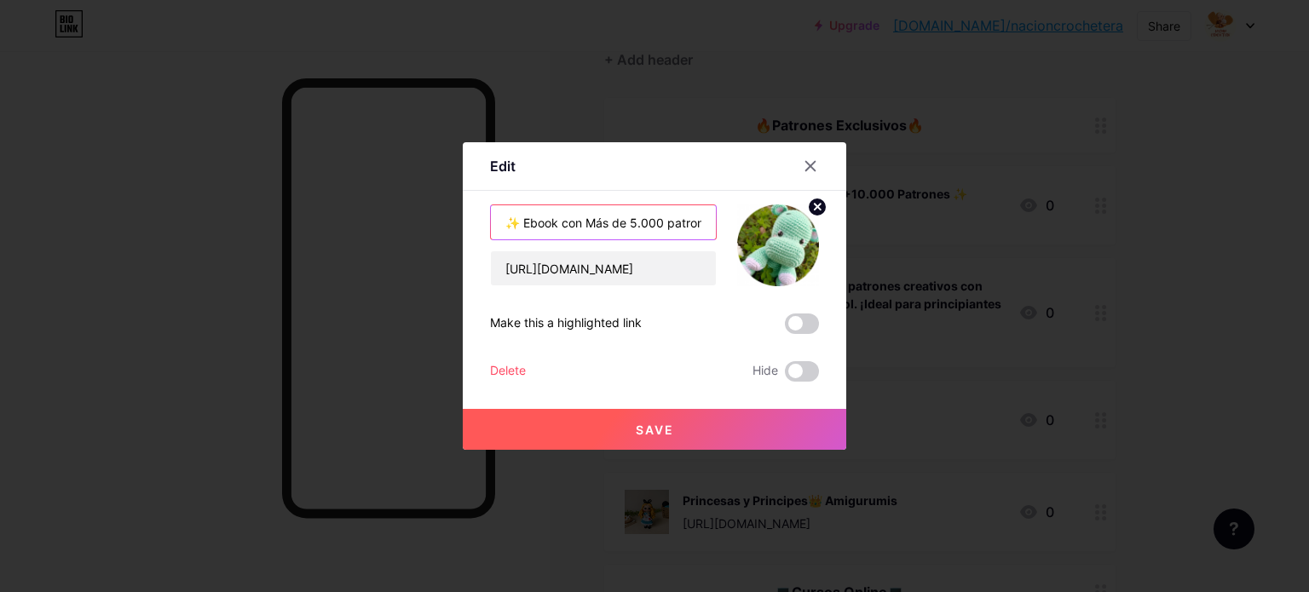
click at [678, 222] on input "✨ Ebook con Más de 5.000 patrones creativos con guías paso a paso en español. ¡…" at bounding box center [603, 222] width 225 height 34
click at [688, 224] on input "✨ Ebook con Más de 5.000 patrones creativos con guías paso a paso en español. ¡…" at bounding box center [603, 222] width 225 height 34
click at [702, 228] on input "✨ Ebook con Más de 5.000 patrones creativos con guías paso a paso en español. ¡…" at bounding box center [603, 222] width 225 height 34
click at [526, 238] on input "✨ Ebook con Más de 5.000 patrones creativos con guías paso a paso en español. ¡…" at bounding box center [603, 222] width 225 height 34
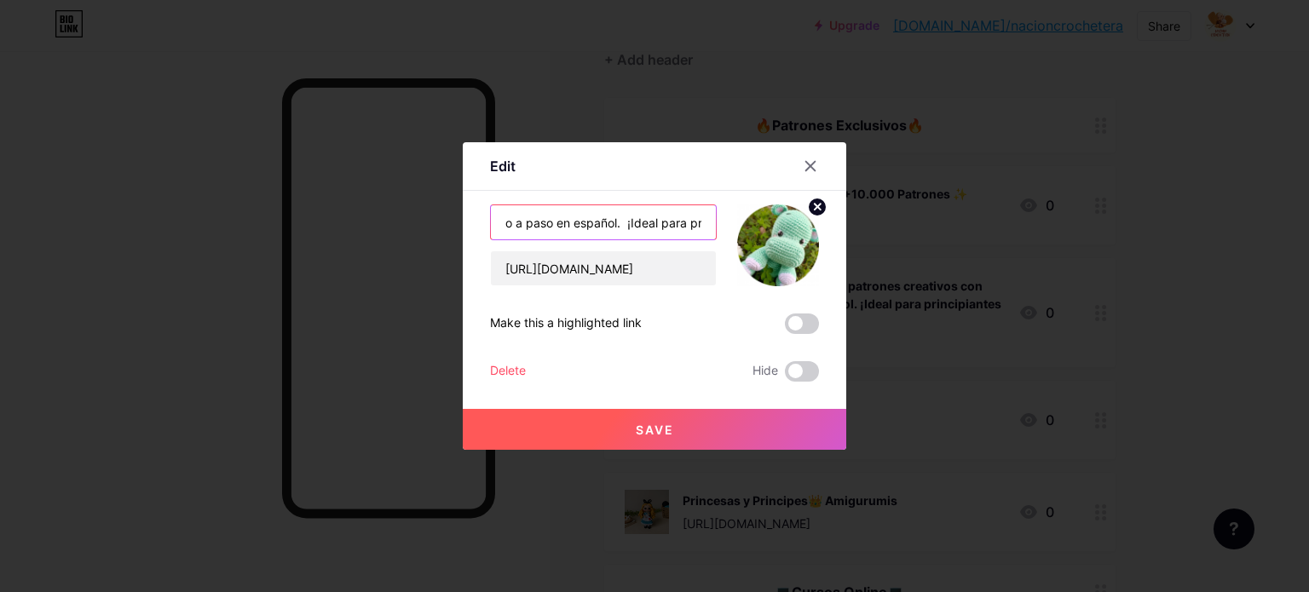
scroll to position [0, 511]
drag, startPoint x: 504, startPoint y: 217, endPoint x: 719, endPoint y: 220, distance: 215.6
click at [719, 220] on div "✨ Ebook con Más de 5.000 patrones creativos con guías paso a paso en español. ¡…" at bounding box center [654, 246] width 329 height 82
type input "✨ Ebook con Más de 5.000 patrones en español"
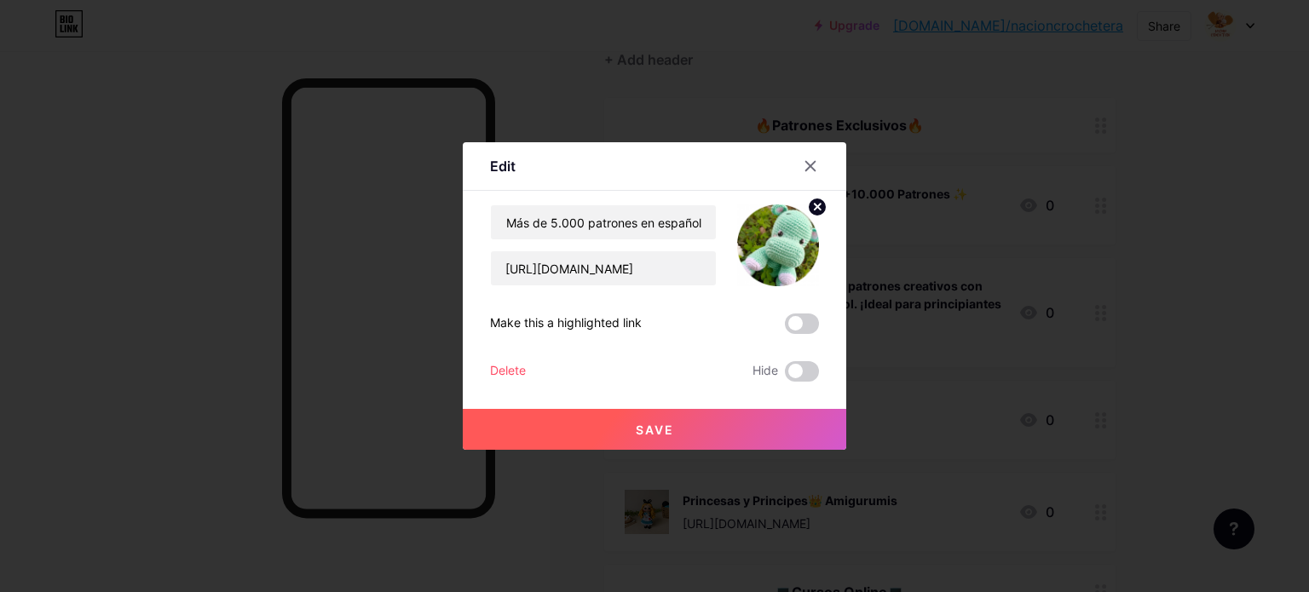
click at [711, 444] on button "Save" at bounding box center [655, 429] width 384 height 41
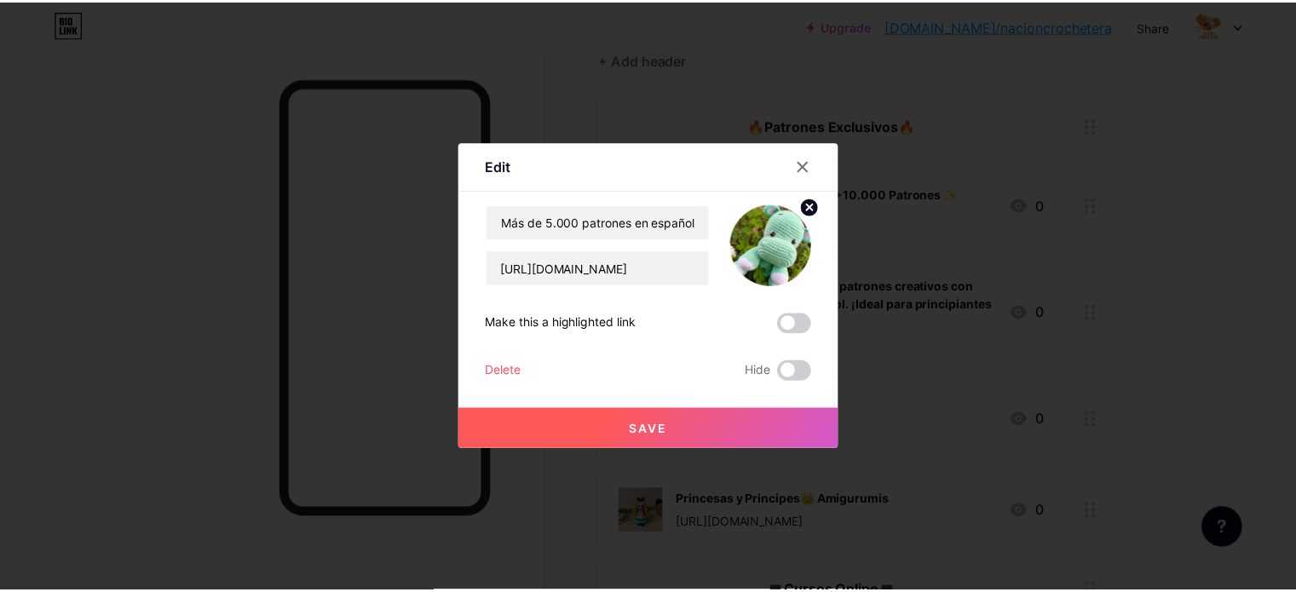
scroll to position [0, 0]
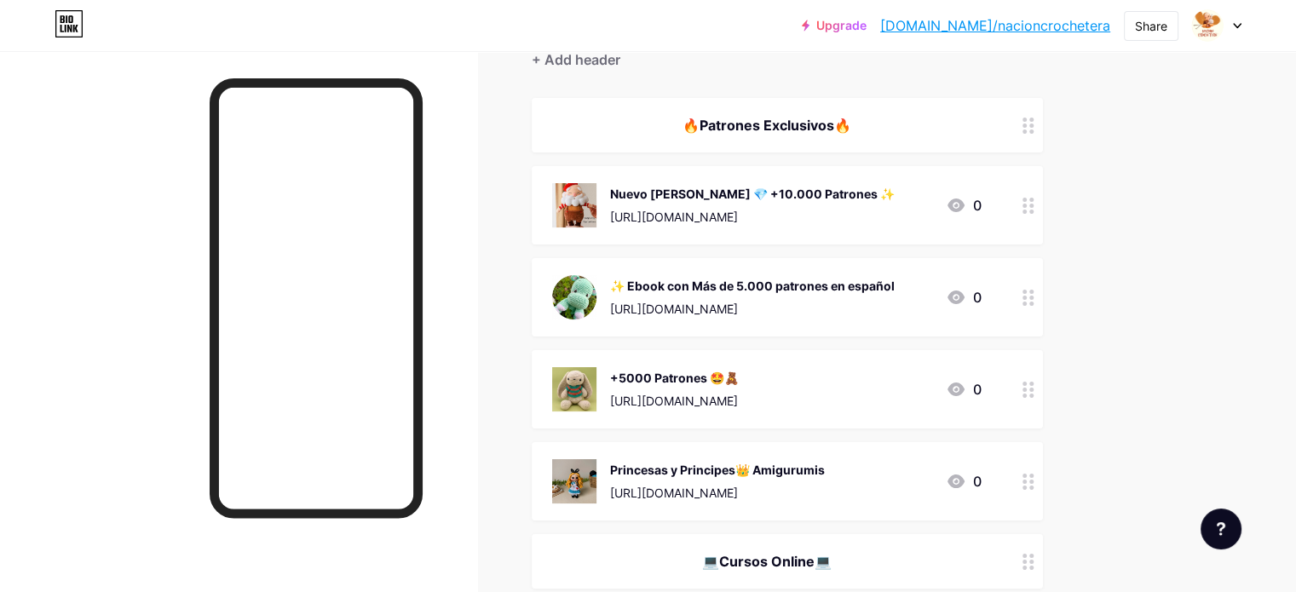
click at [873, 303] on div "[URL][DOMAIN_NAME]" at bounding box center [752, 309] width 285 height 18
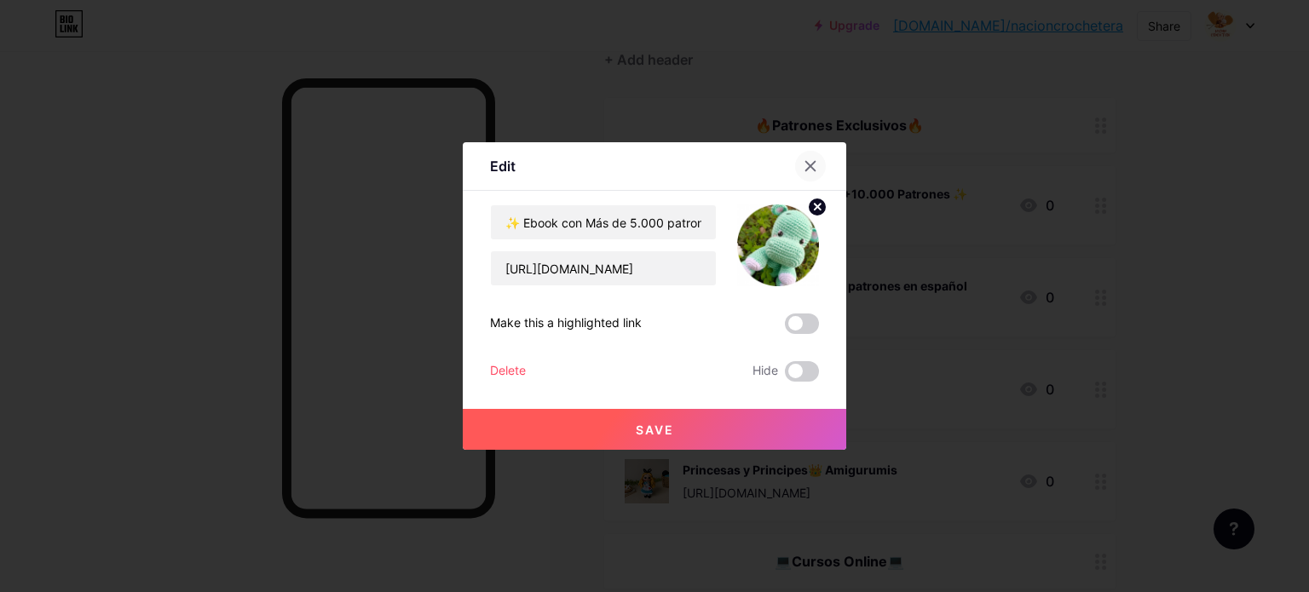
click at [795, 170] on div at bounding box center [810, 166] width 31 height 31
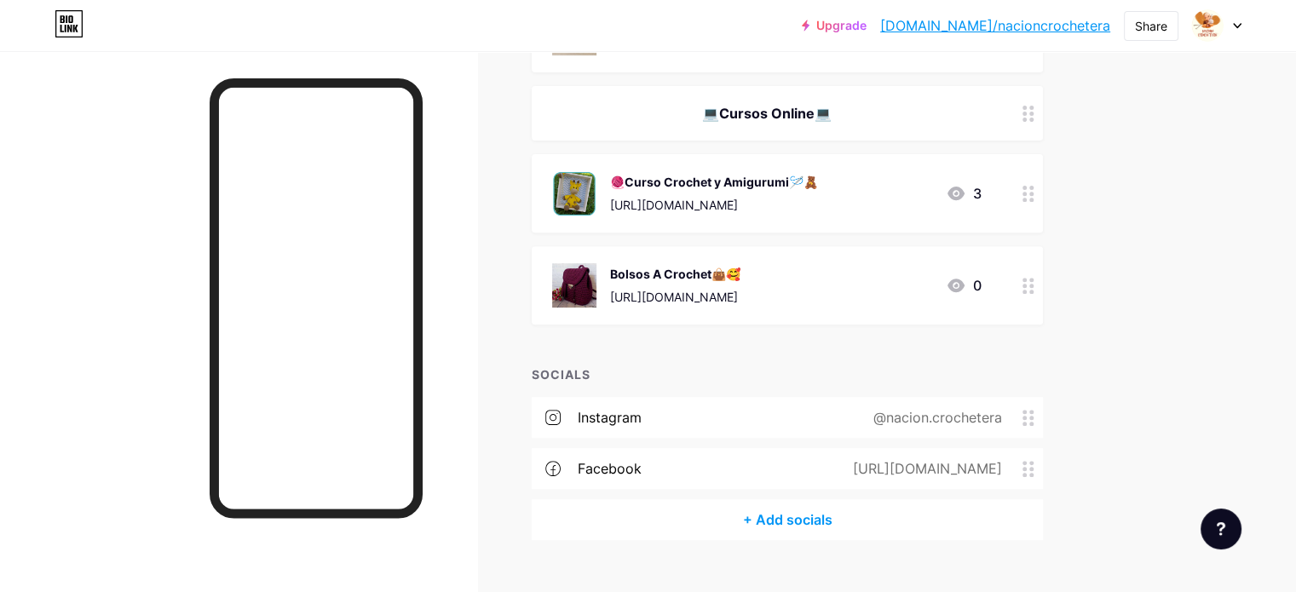
scroll to position [650, 0]
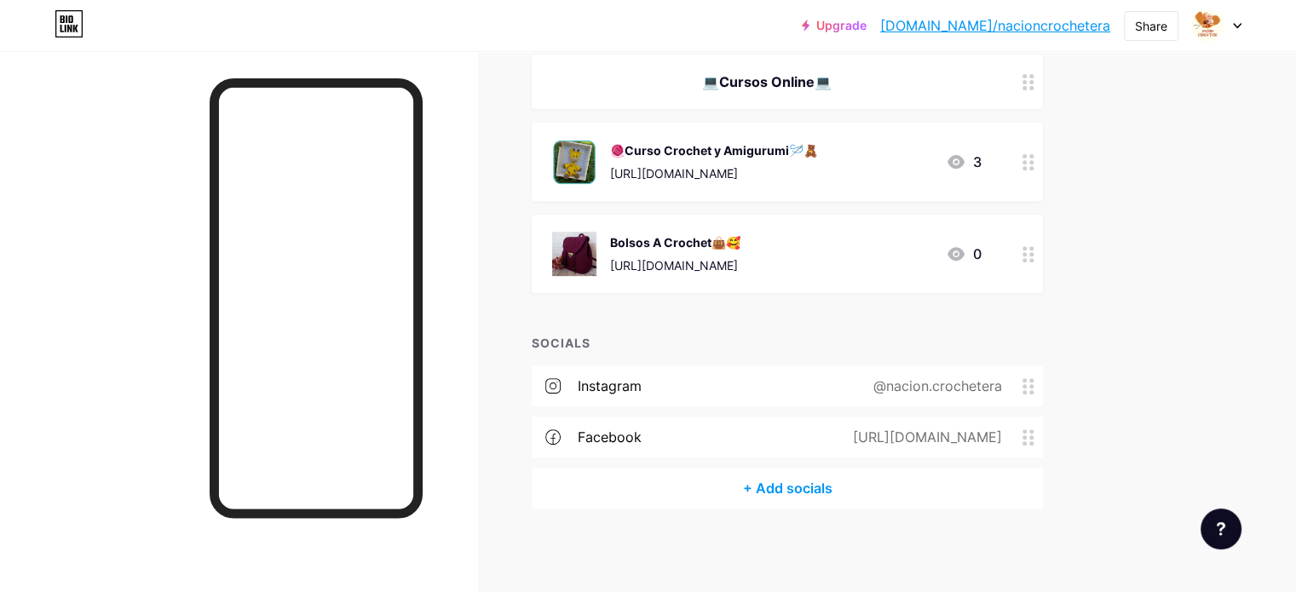
click at [1035, 386] on icon at bounding box center [1029, 386] width 12 height 16
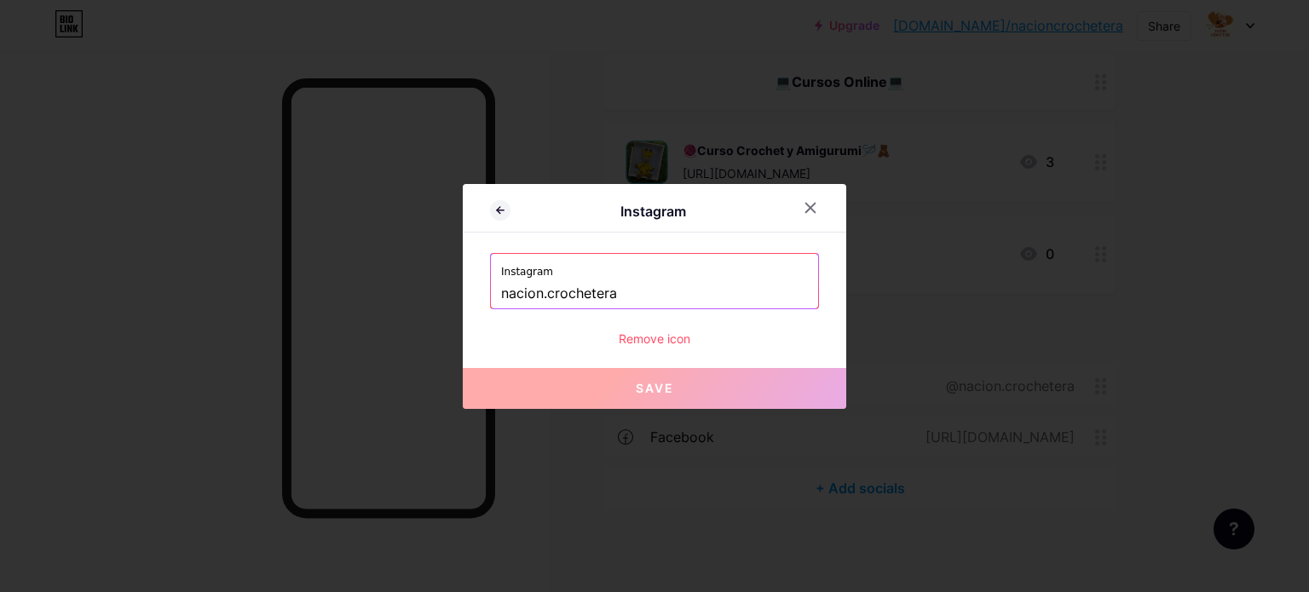
click at [543, 297] on input "nacion.crochetera" at bounding box center [654, 294] width 307 height 29
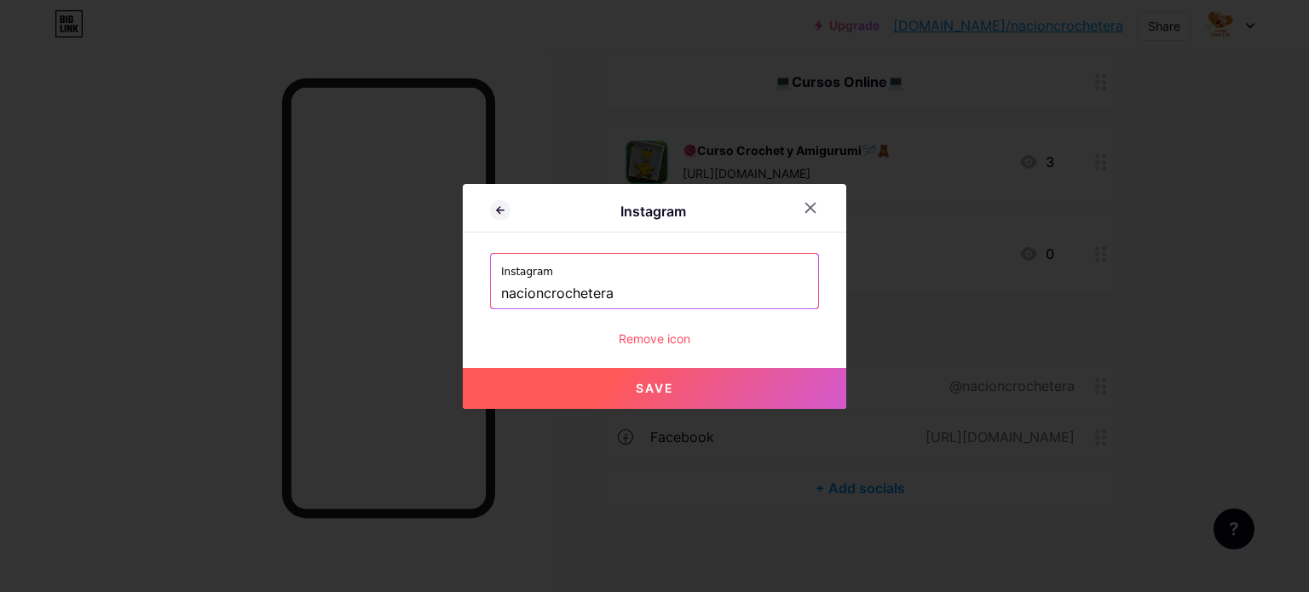
click at [686, 384] on button "Save" at bounding box center [655, 388] width 384 height 41
type input "https://instagram.com/nacioncrochetera"
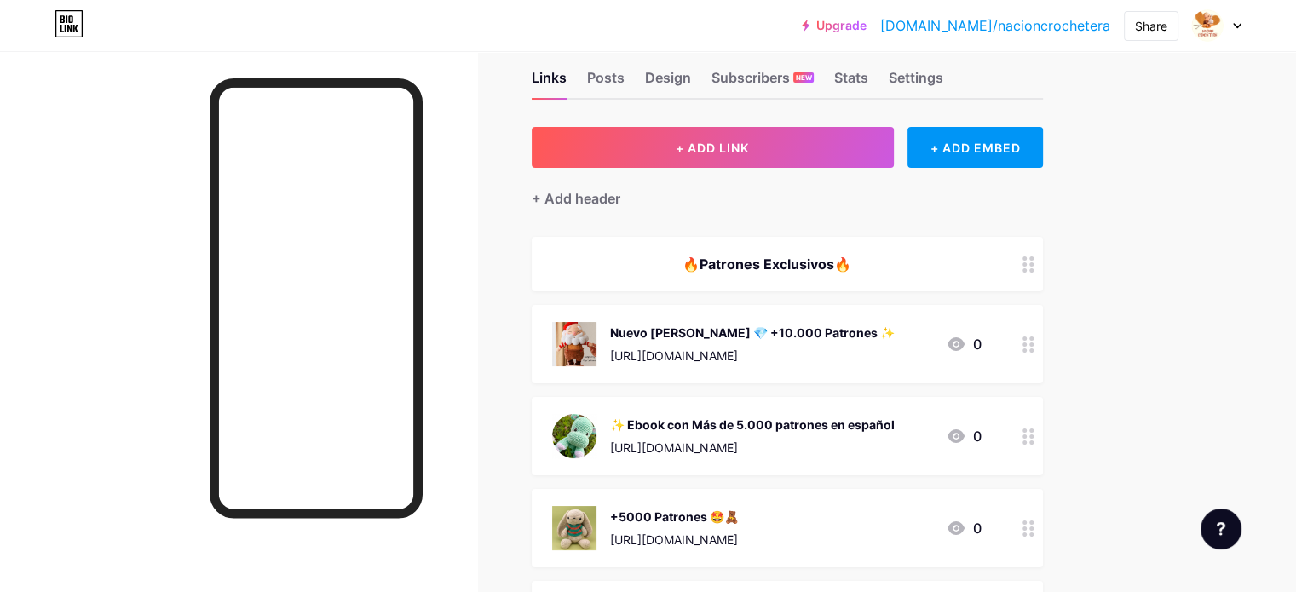
scroll to position [0, 0]
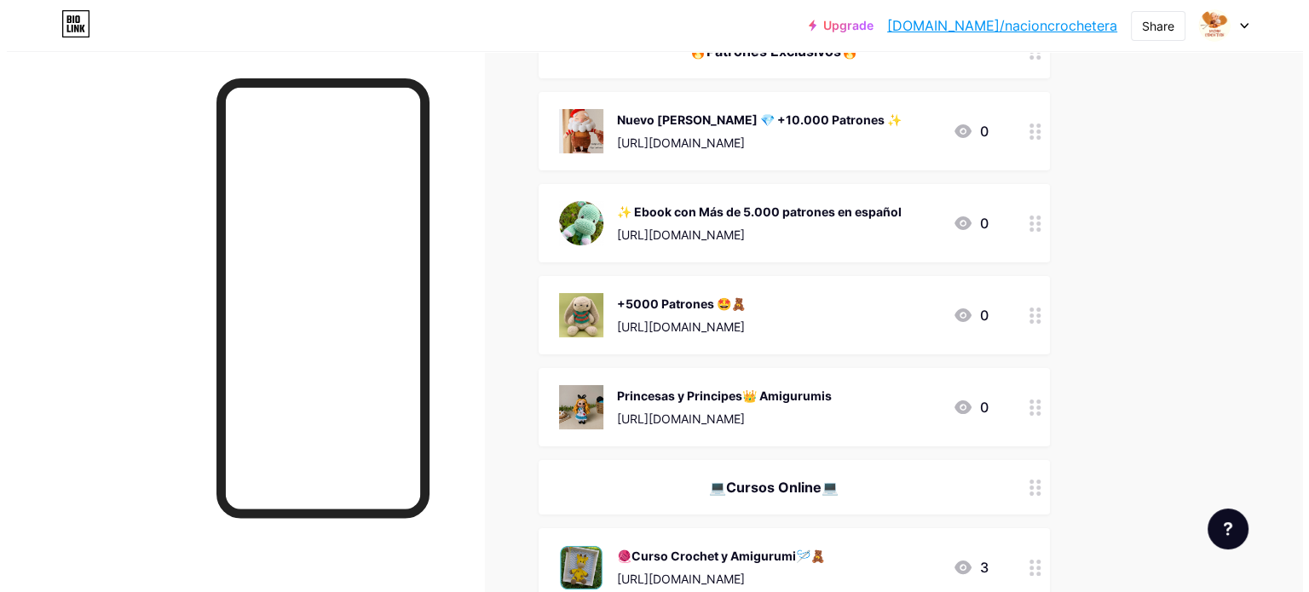
scroll to position [256, 0]
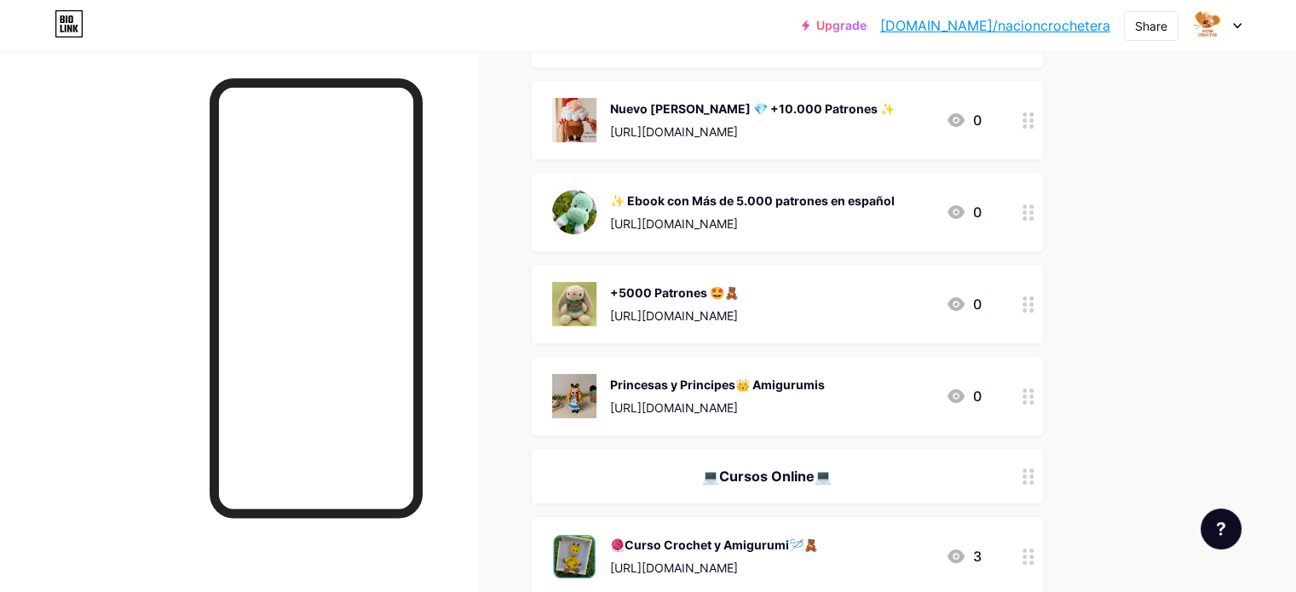
click at [1043, 402] on div at bounding box center [1028, 396] width 29 height 78
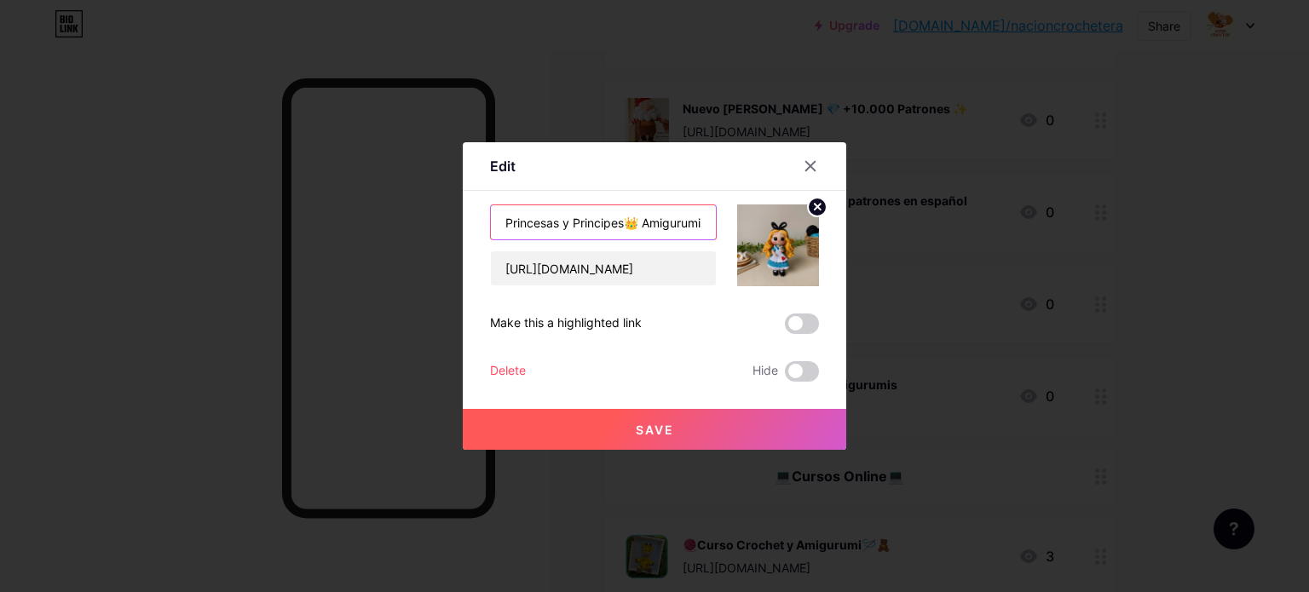
drag, startPoint x: 618, startPoint y: 224, endPoint x: 563, endPoint y: 223, distance: 55.4
click at [563, 223] on input "Princesas y Principes👑 Amigurumis" at bounding box center [603, 222] width 225 height 34
type input "Princesas Disney👑 Amigurumis"
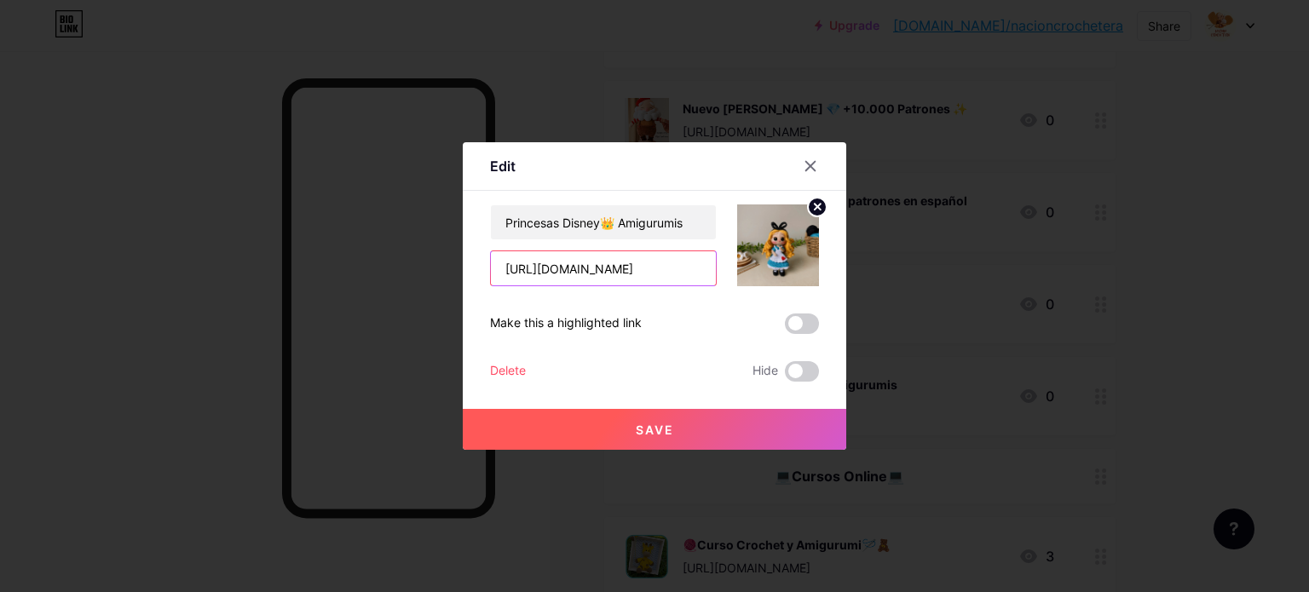
scroll to position [0, 14]
drag, startPoint x: 487, startPoint y: 272, endPoint x: 754, endPoint y: 275, distance: 267.6
click at [754, 275] on div "Princesas Disney👑 Amigurumis [URL][DOMAIN_NAME]" at bounding box center [654, 246] width 329 height 82
paste input "[URL][DOMAIN_NAME]"
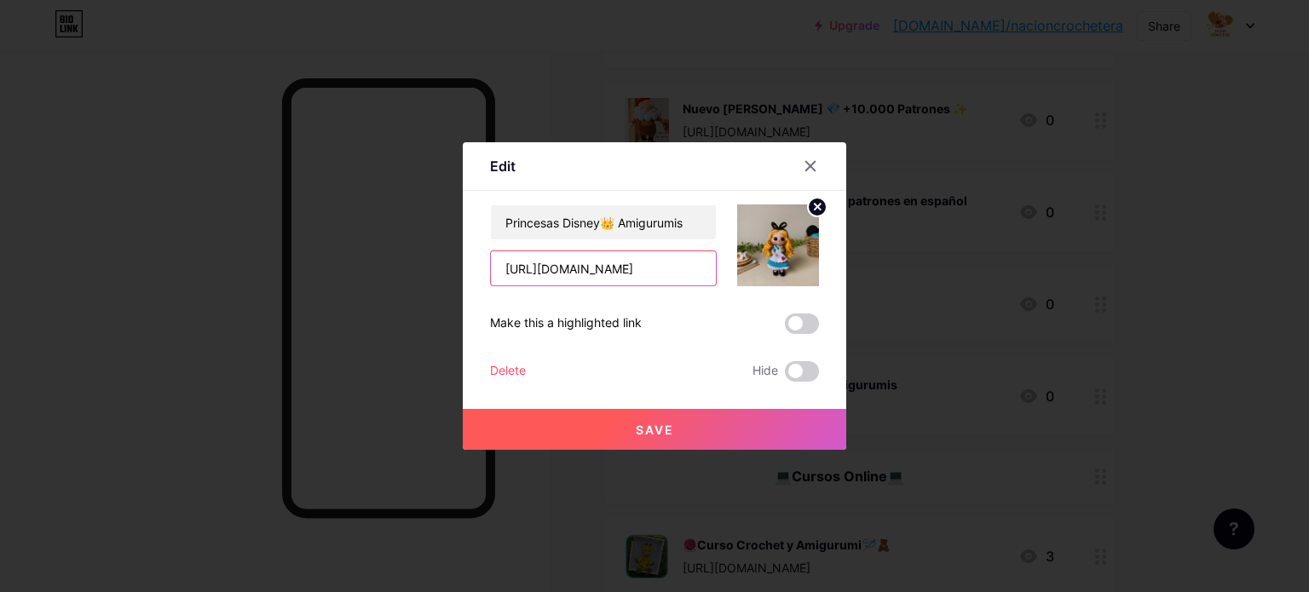
scroll to position [0, 14]
type input "[URL][DOMAIN_NAME]"
click at [716, 422] on button "Save" at bounding box center [655, 429] width 384 height 41
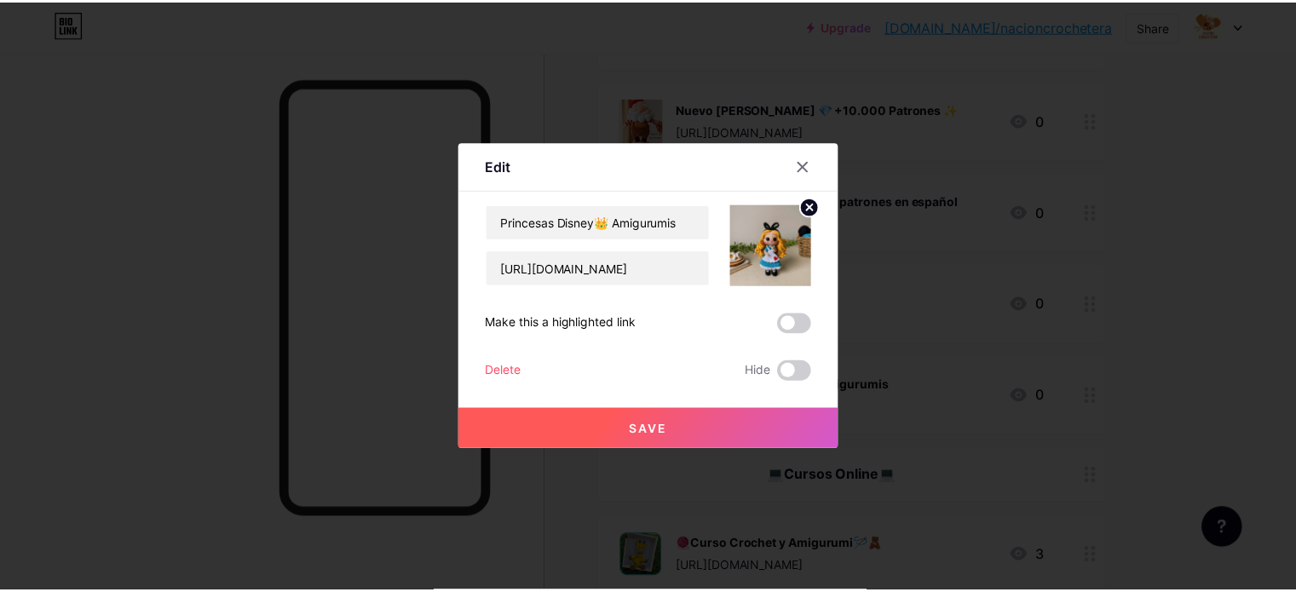
scroll to position [0, 0]
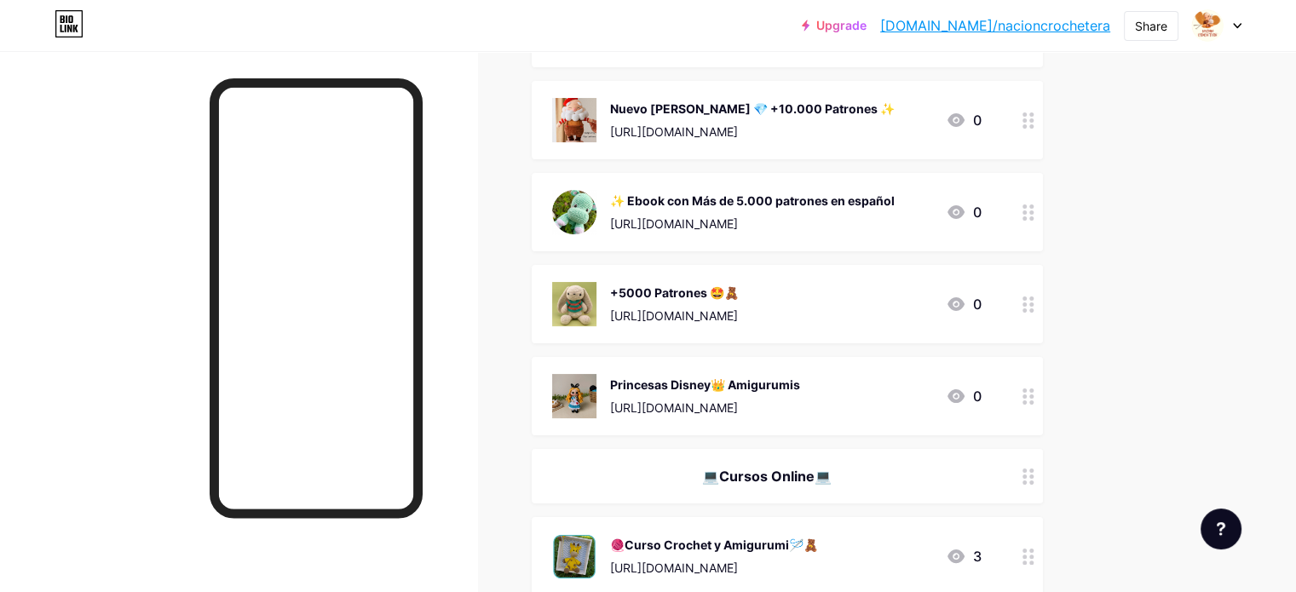
click at [1043, 390] on div at bounding box center [1028, 396] width 29 height 78
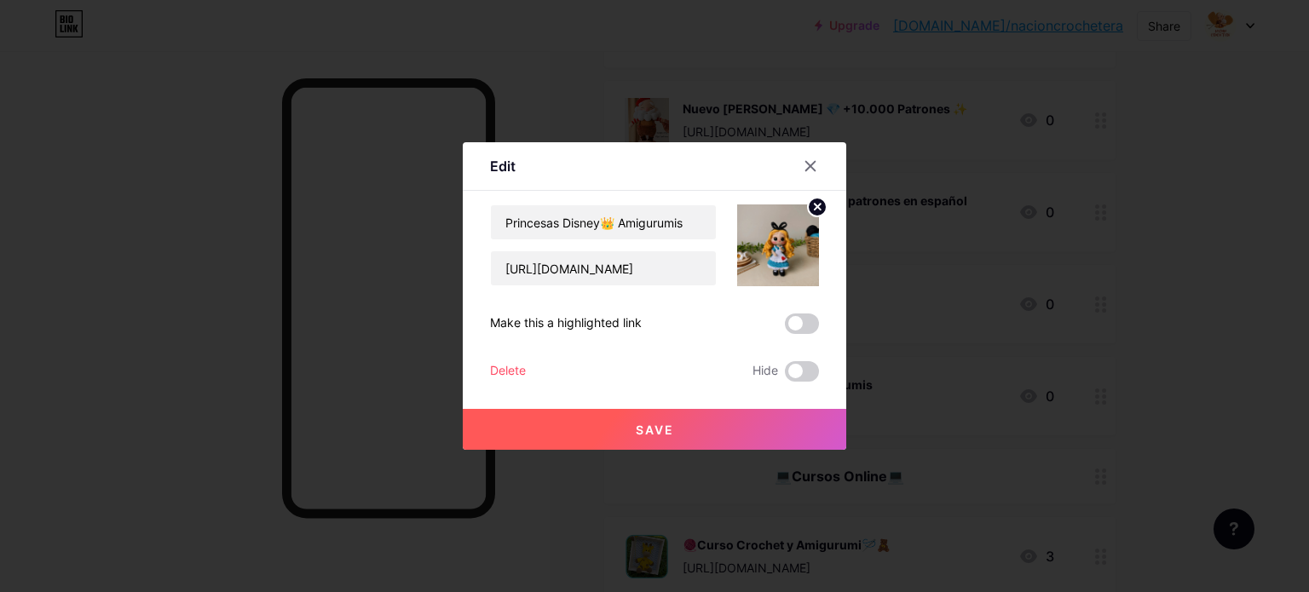
click at [811, 211] on circle at bounding box center [817, 207] width 19 height 19
click at [773, 242] on icon at bounding box center [778, 236] width 34 height 32
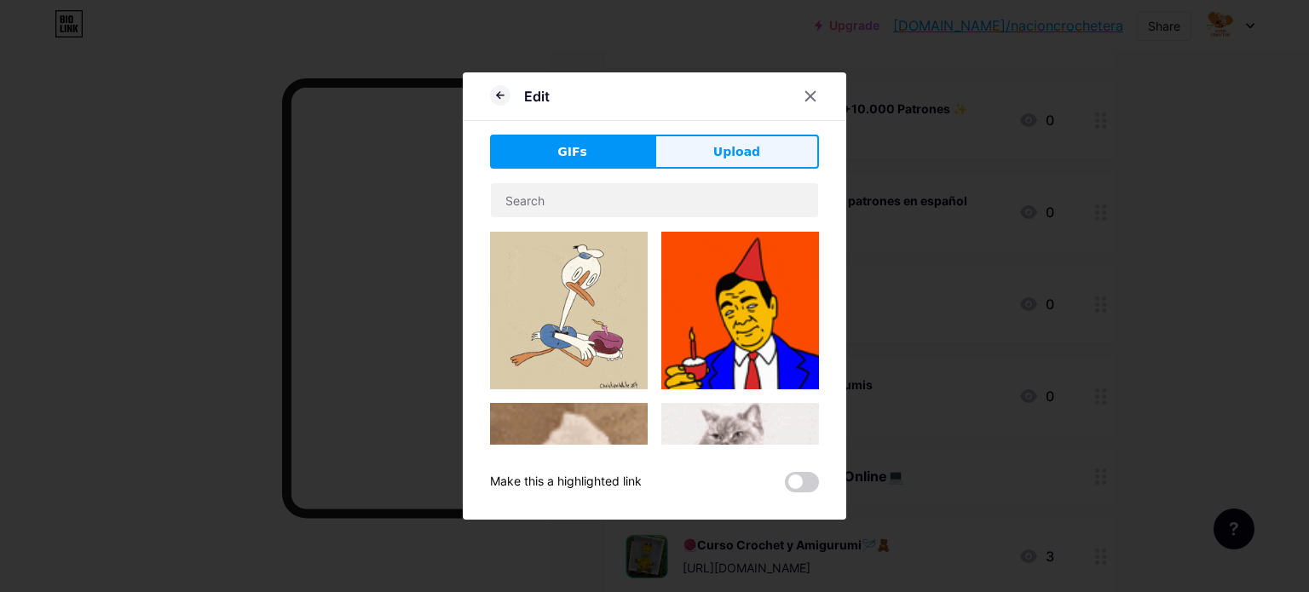
click at [730, 153] on span "Upload" at bounding box center [736, 152] width 47 height 18
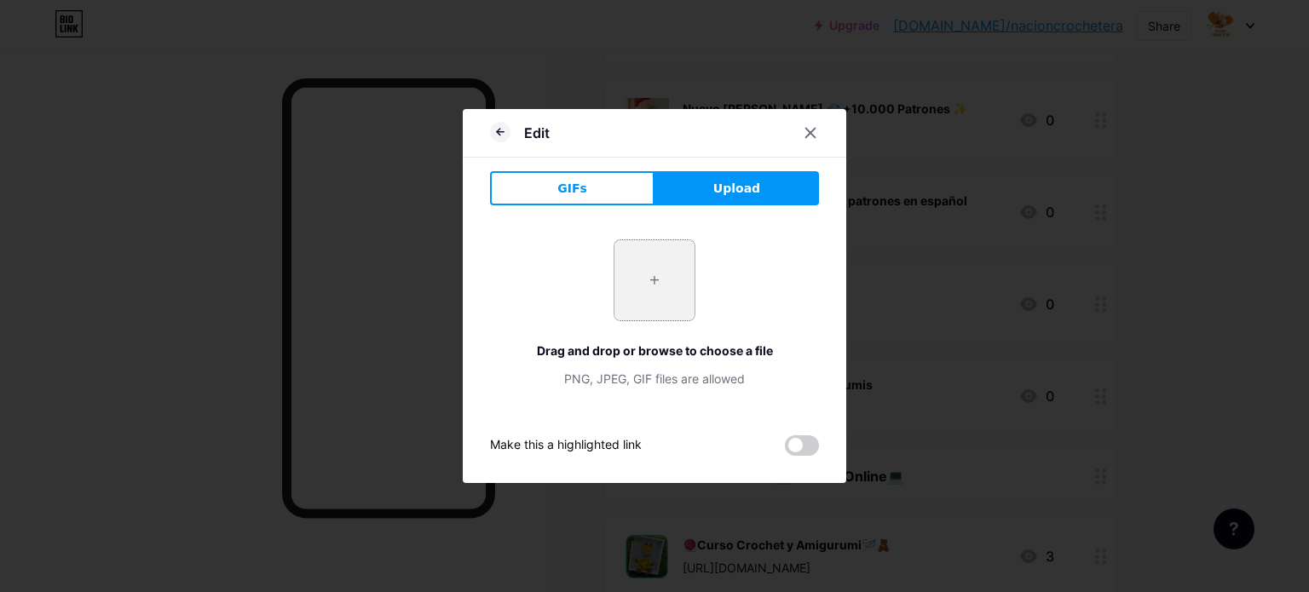
click at [671, 253] on input "file" at bounding box center [654, 280] width 80 height 80
type input "C:\fakepath\1.JPG"
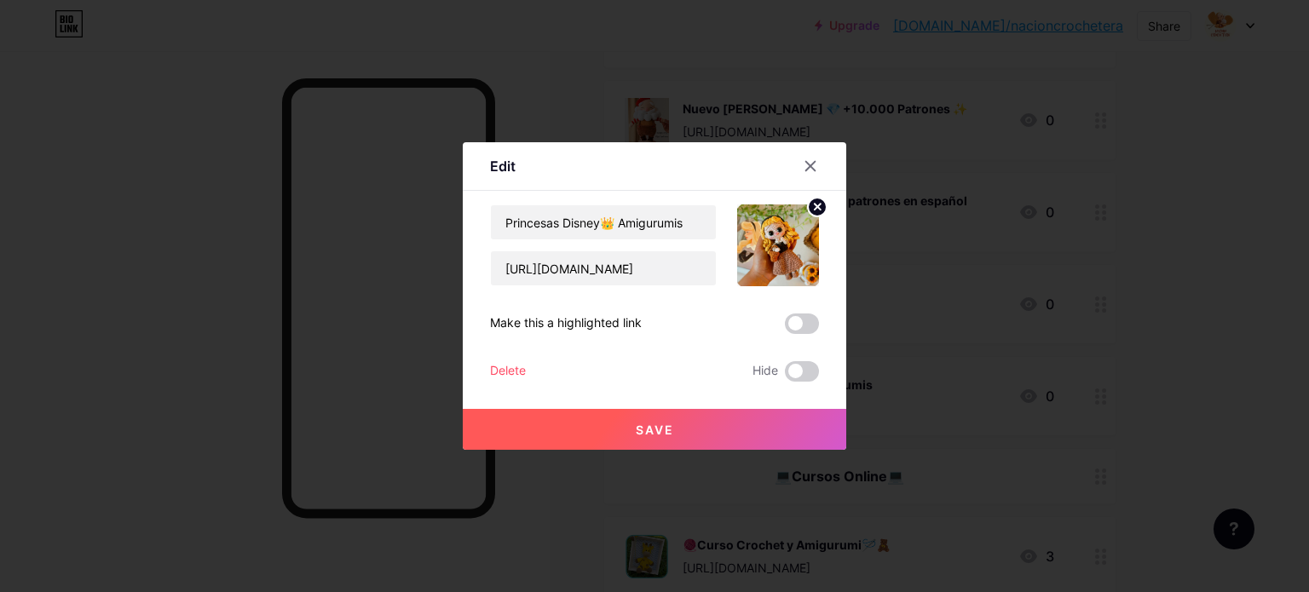
click at [657, 425] on span "Save" at bounding box center [655, 430] width 38 height 14
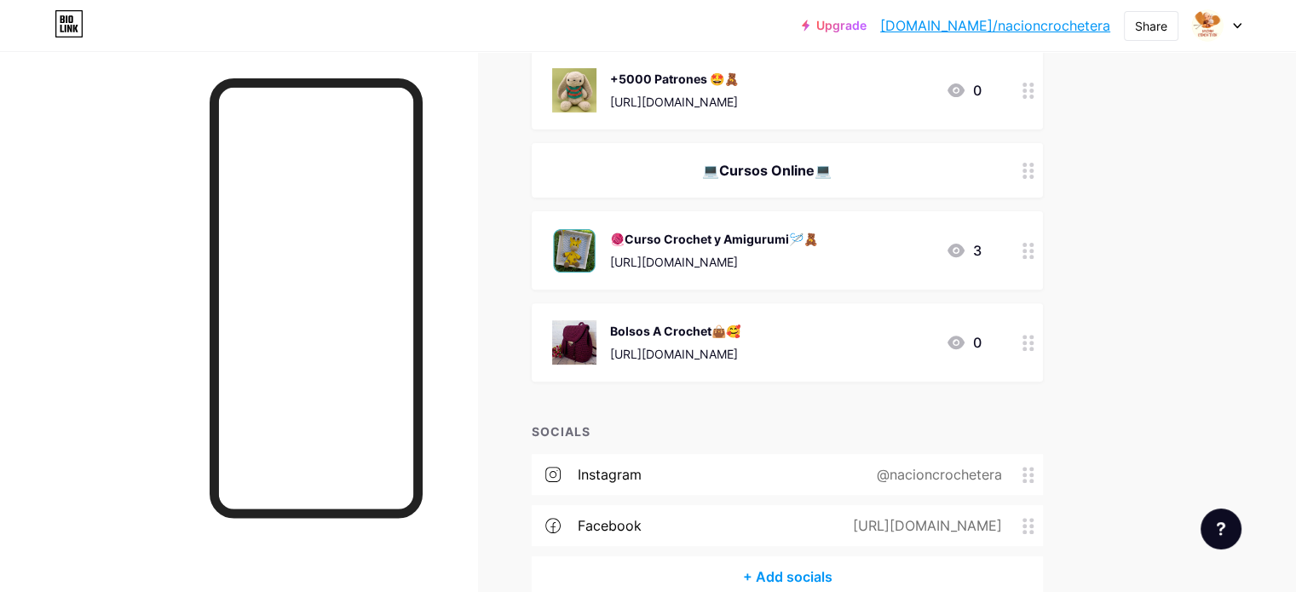
scroll to position [565, 0]
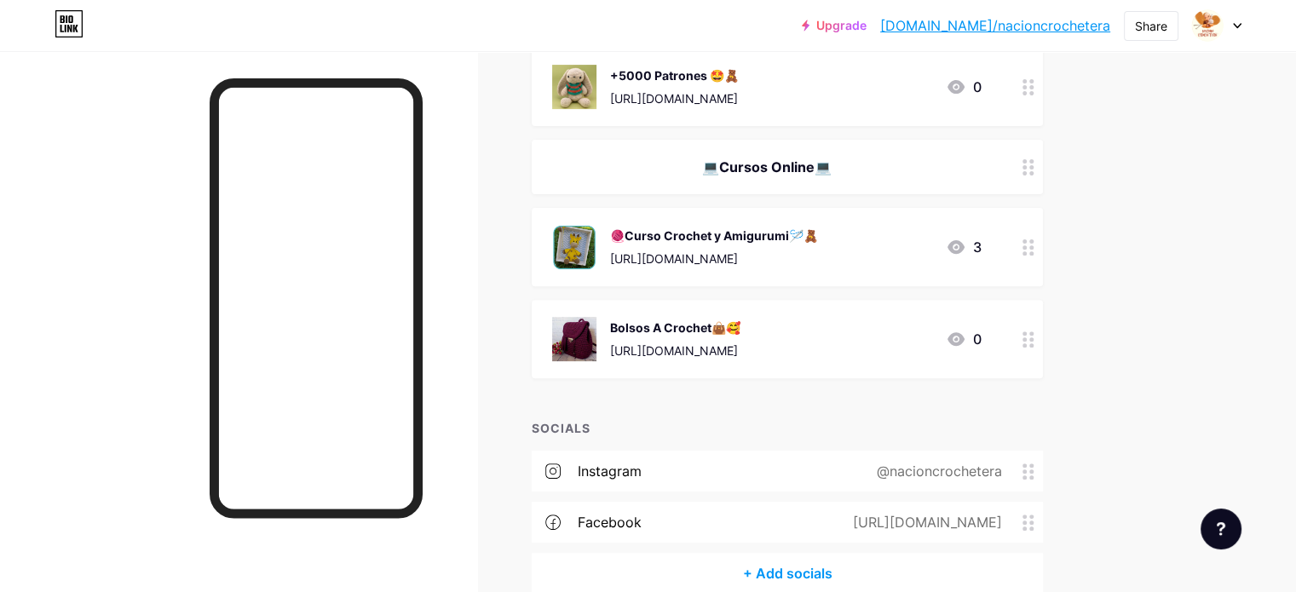
click at [982, 251] on div "3" at bounding box center [964, 247] width 36 height 20
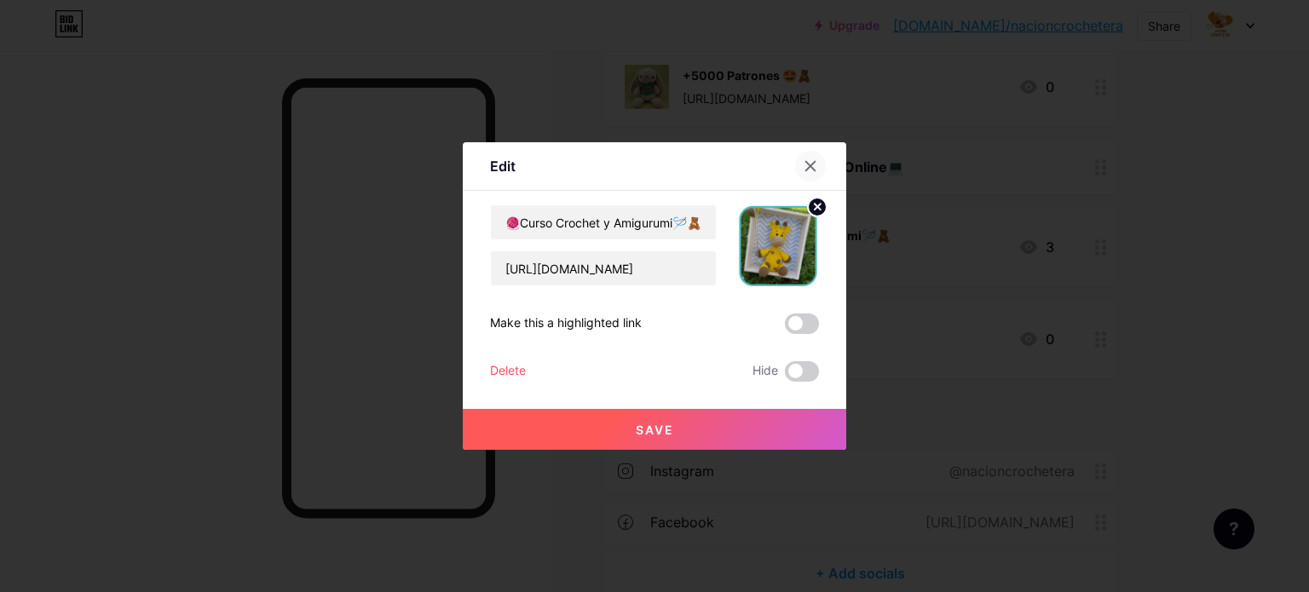
click at [808, 165] on icon at bounding box center [811, 166] width 14 height 14
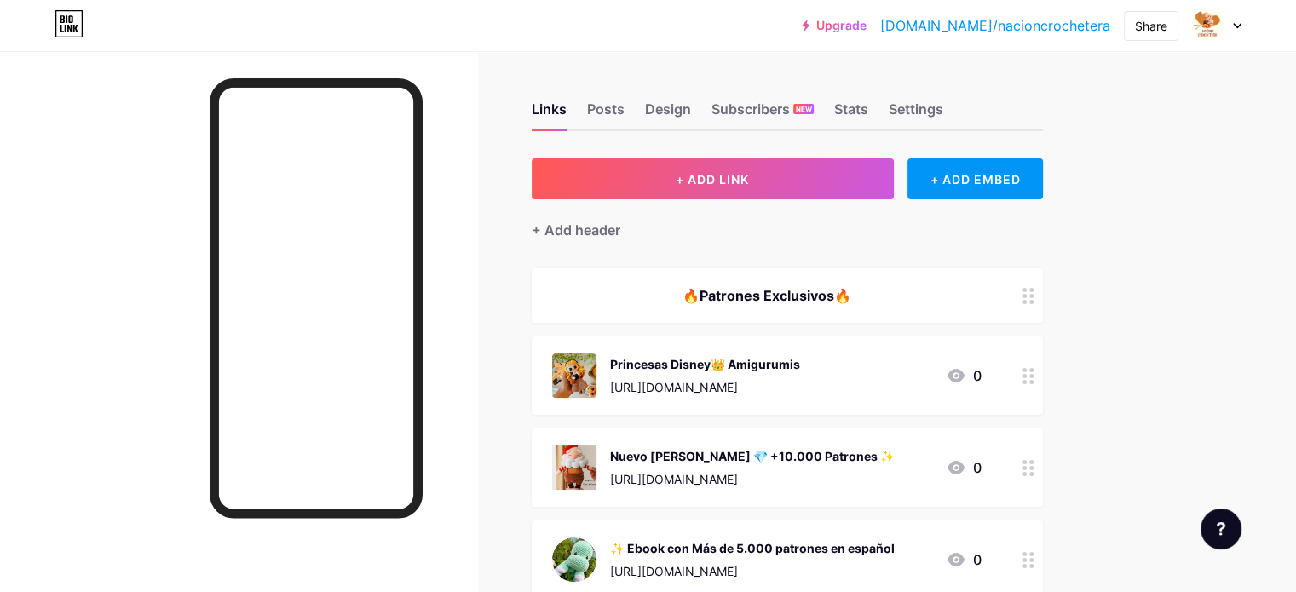
scroll to position [0, 0]
click at [868, 105] on div "Stats" at bounding box center [851, 114] width 34 height 31
